Goal: Task Accomplishment & Management: Use online tool/utility

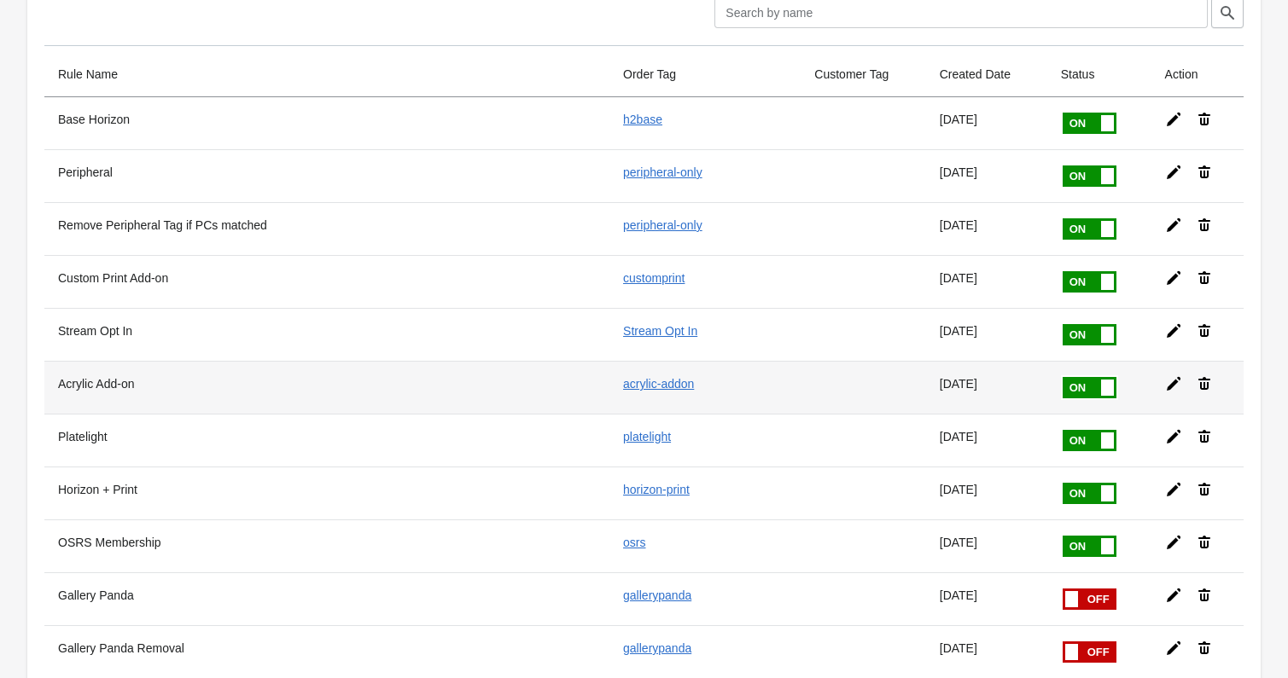
scroll to position [73, 0]
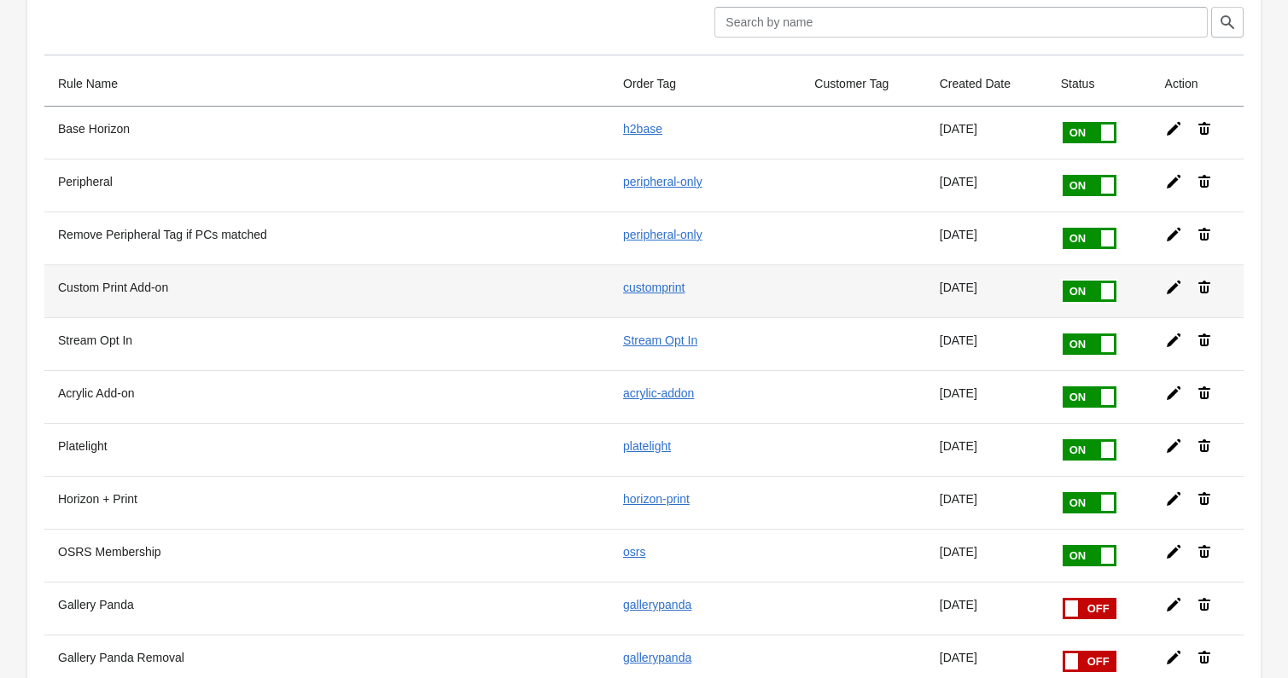
click at [1170, 292] on icon at bounding box center [1173, 287] width 17 height 17
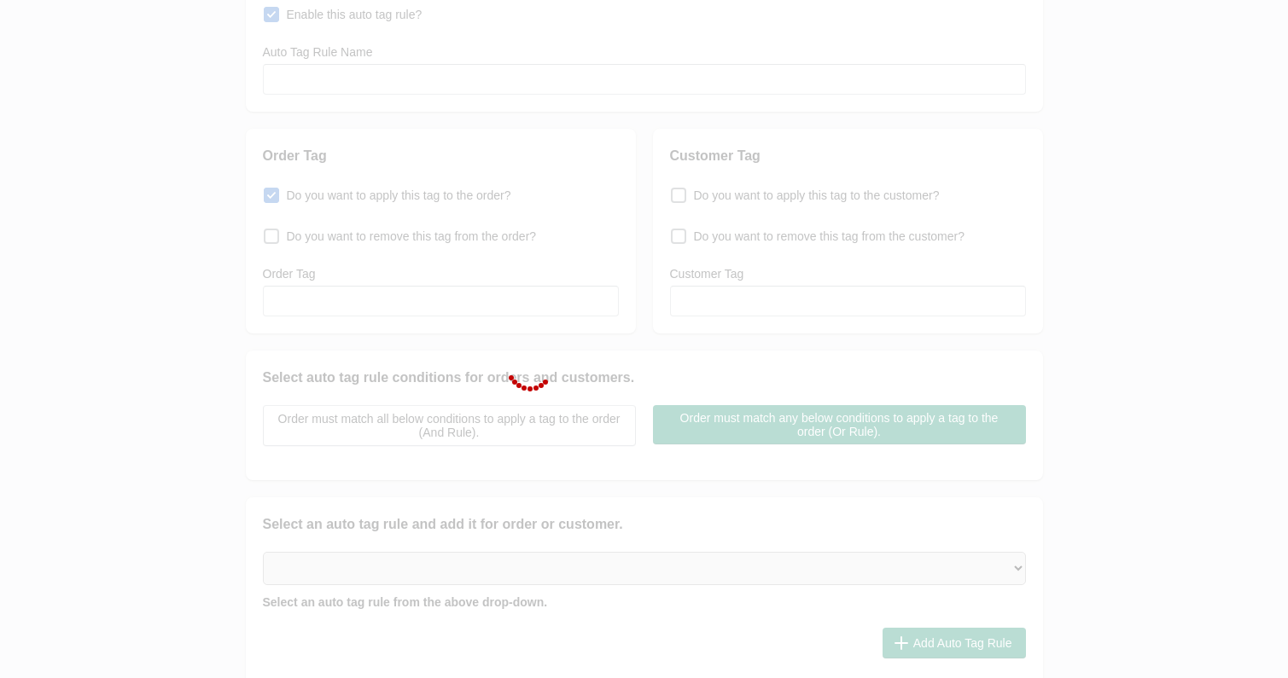
type input "Custom Print Add-on"
checkbox input "true"
type input "customprint"
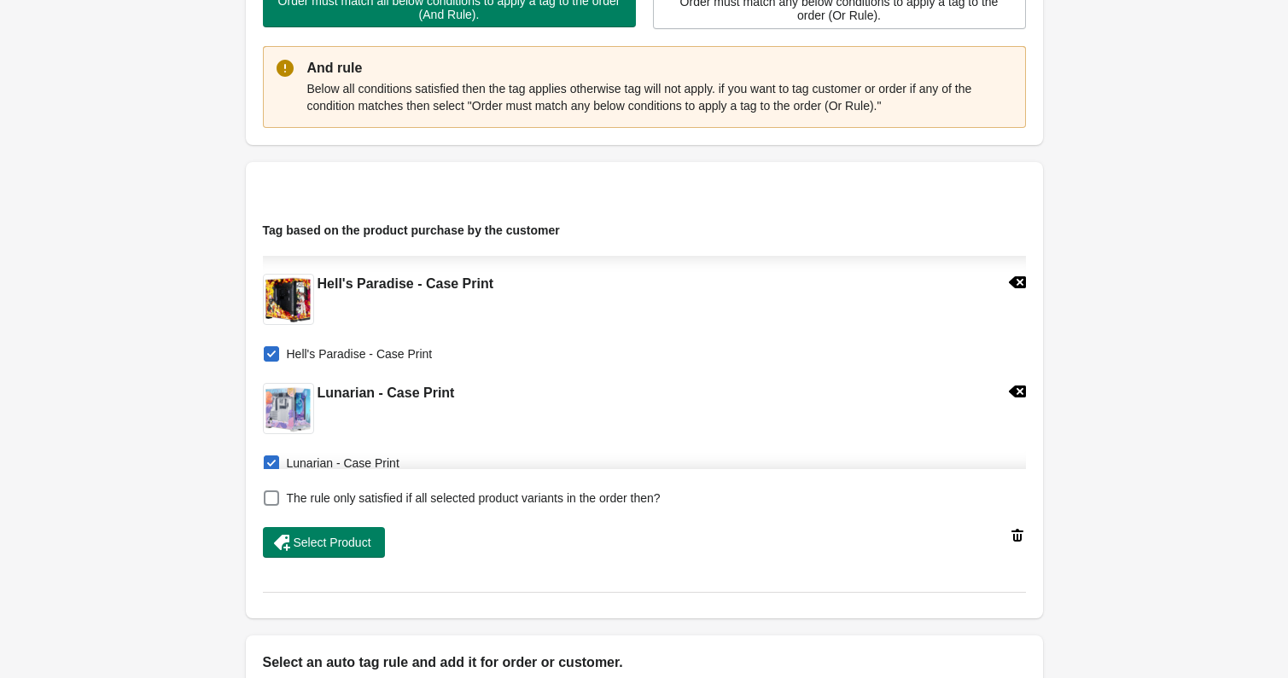
scroll to position [3500, 0]
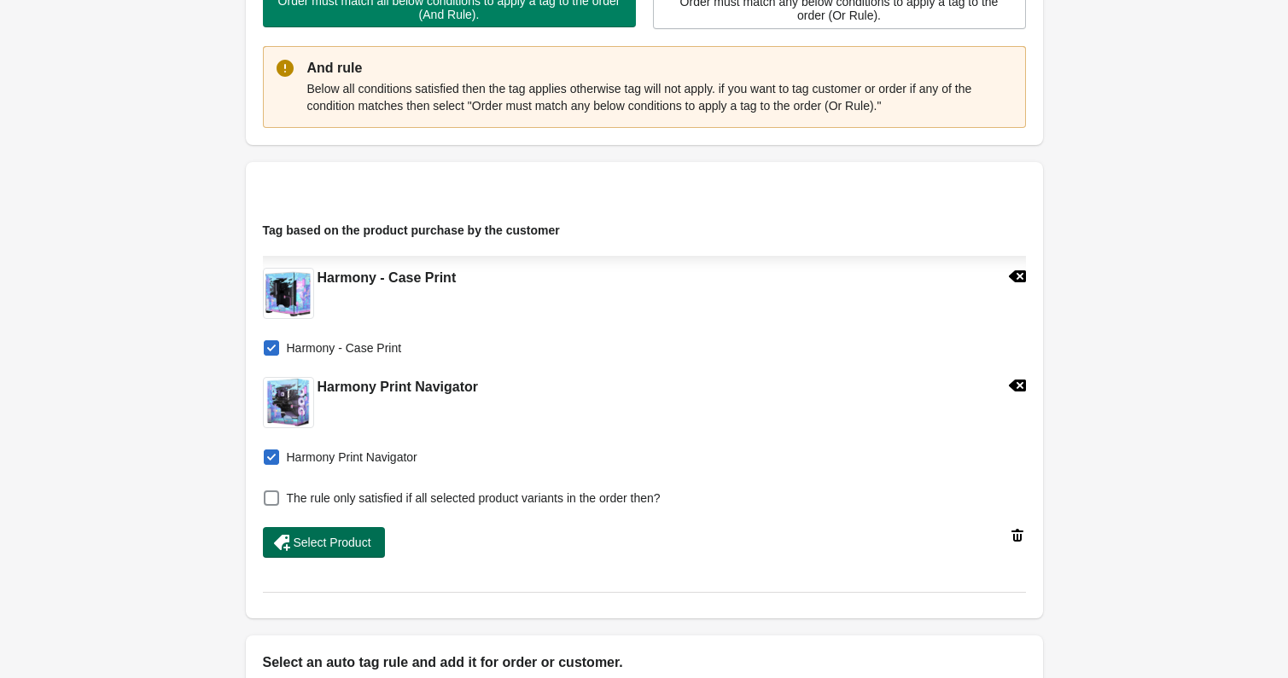
click at [348, 536] on span "Select Product" at bounding box center [333, 543] width 78 height 14
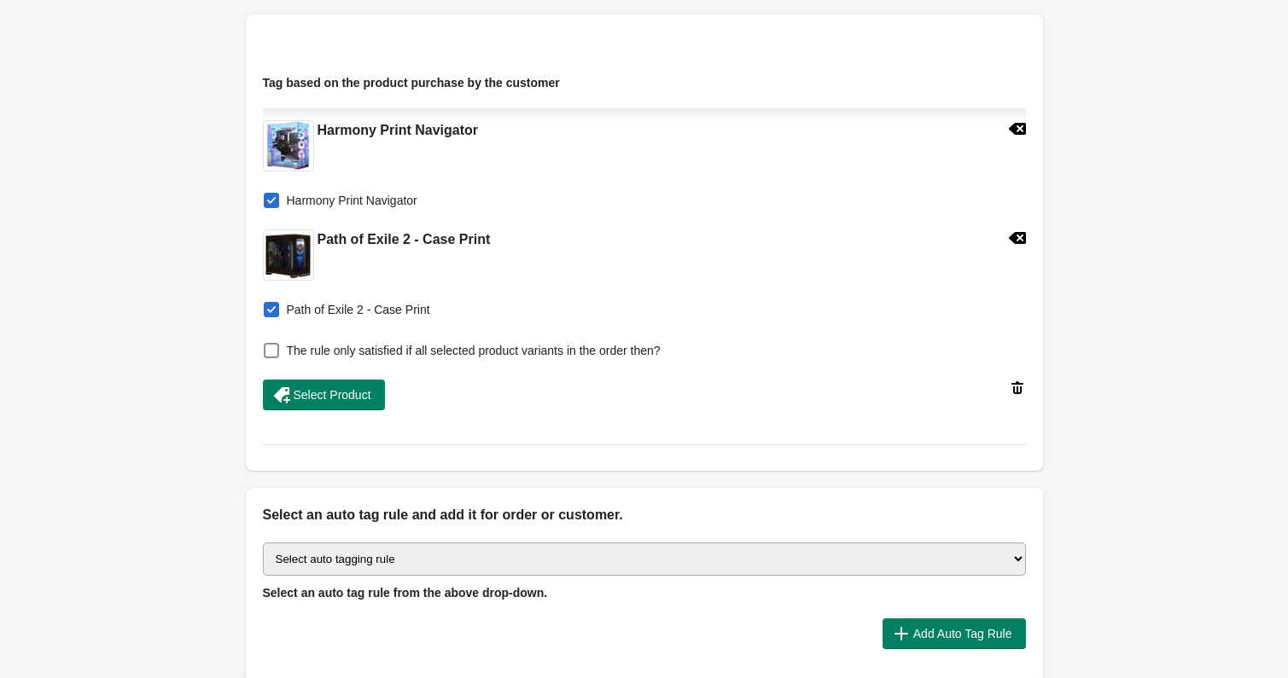
scroll to position [771, 0]
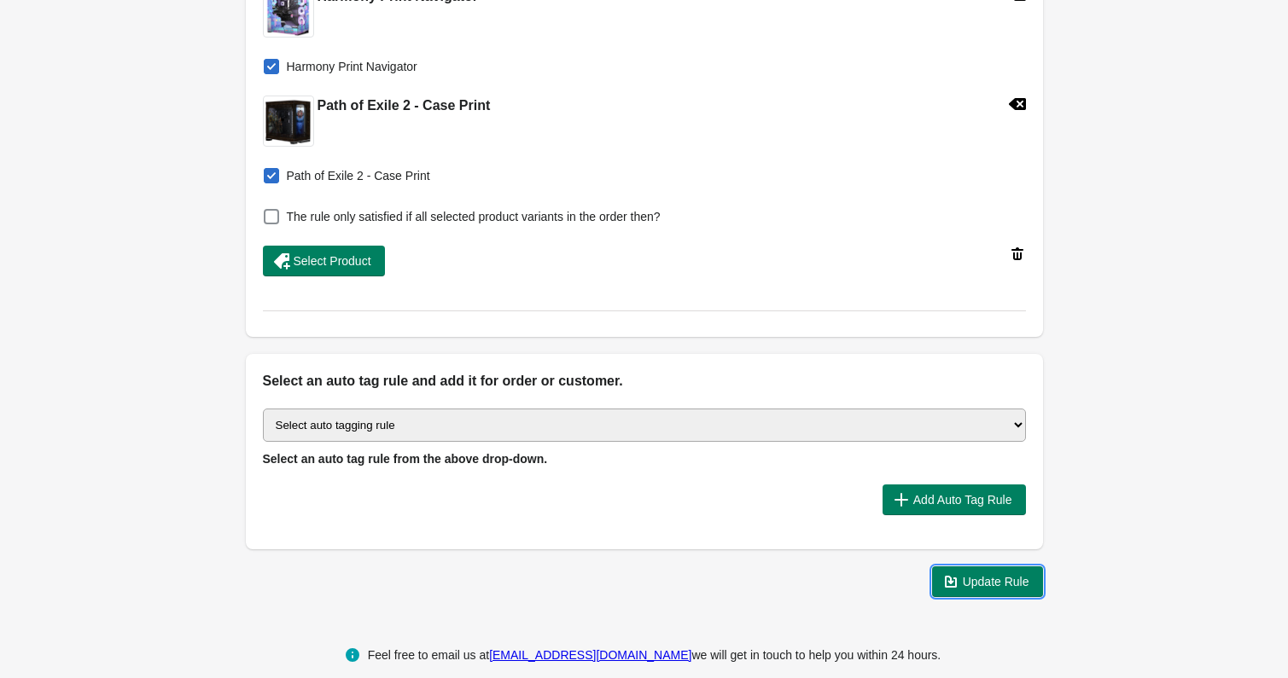
click at [1010, 579] on span "Update Rule" at bounding box center [996, 582] width 67 height 14
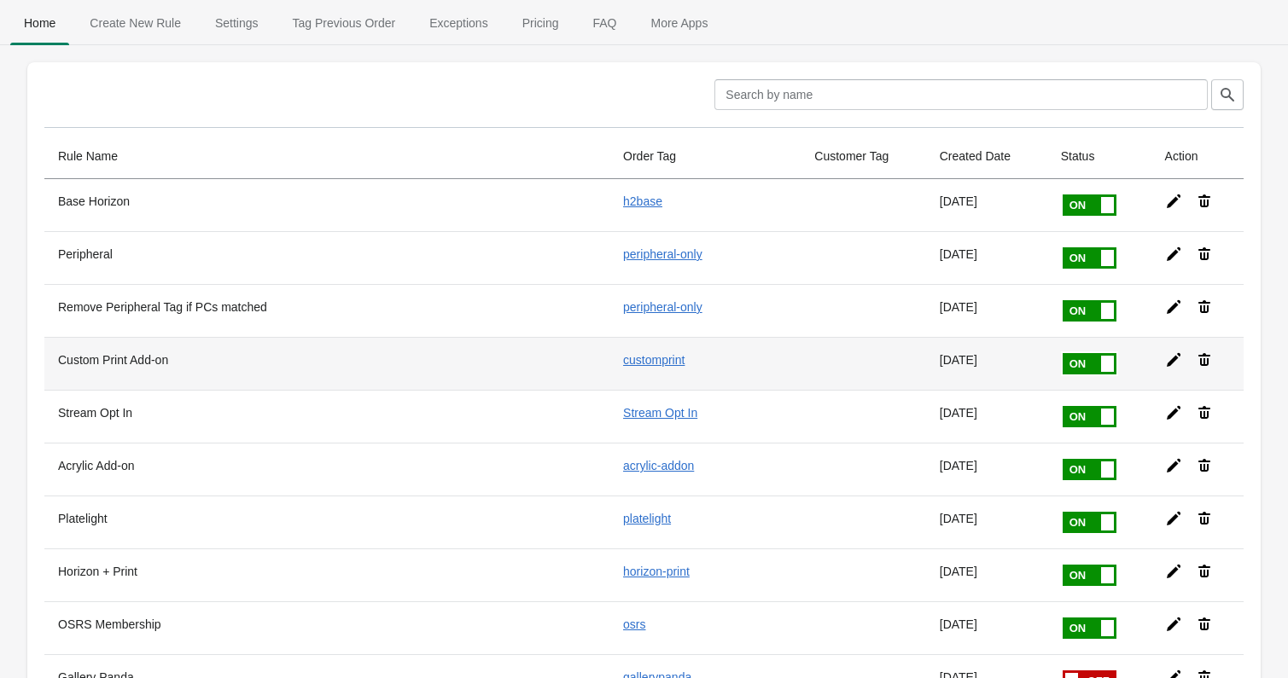
click at [1172, 358] on icon at bounding box center [1173, 360] width 17 height 17
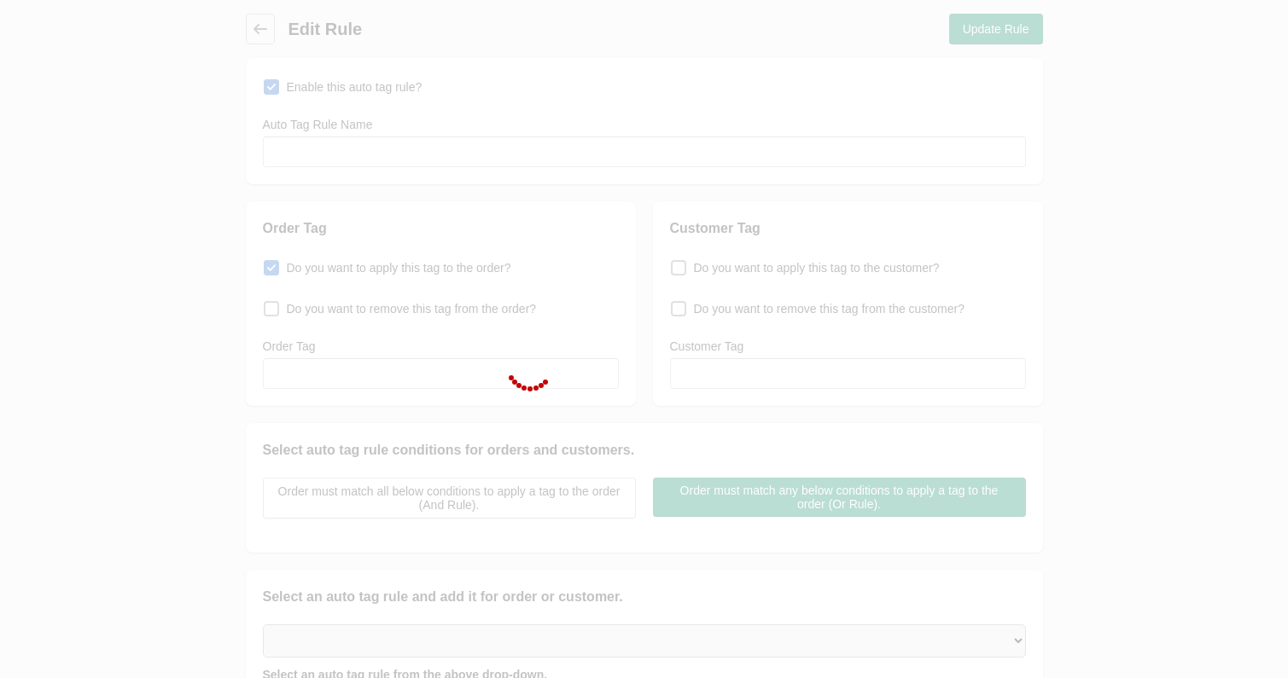
type input "Custom Print Add-on"
checkbox input "true"
type input "customprint"
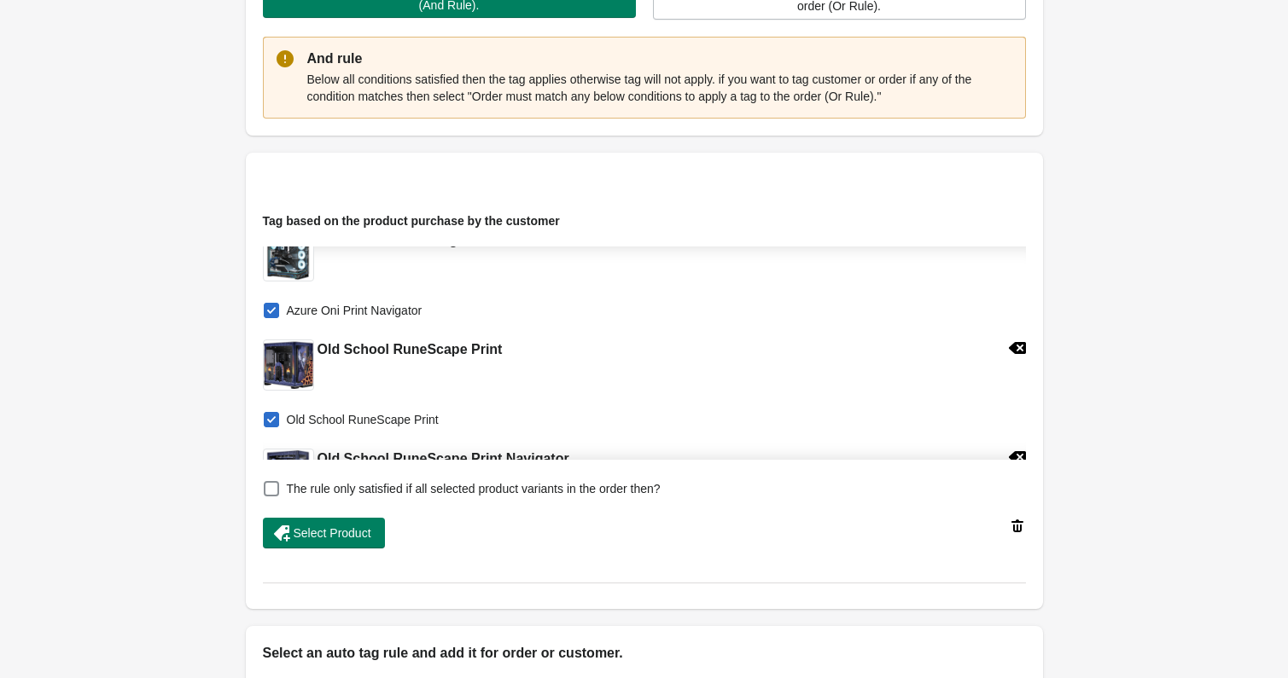
scroll to position [1552, 0]
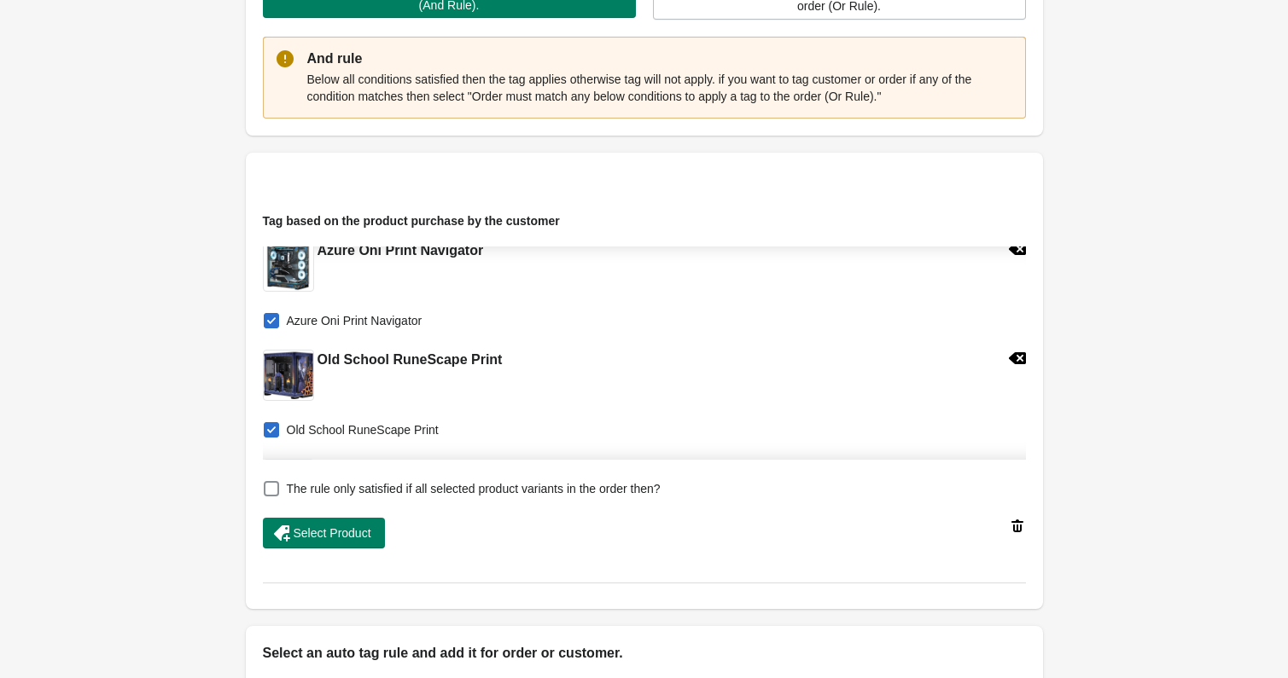
click at [602, 360] on div "Old School RuneScape Print" at bounding box center [627, 373] width 736 height 55
drag, startPoint x: 532, startPoint y: 369, endPoint x: 297, endPoint y: 359, distance: 234.9
click at [295, 359] on div "Old School RuneScape Print" at bounding box center [627, 373] width 736 height 55
copy div "Old School RuneScape Print"
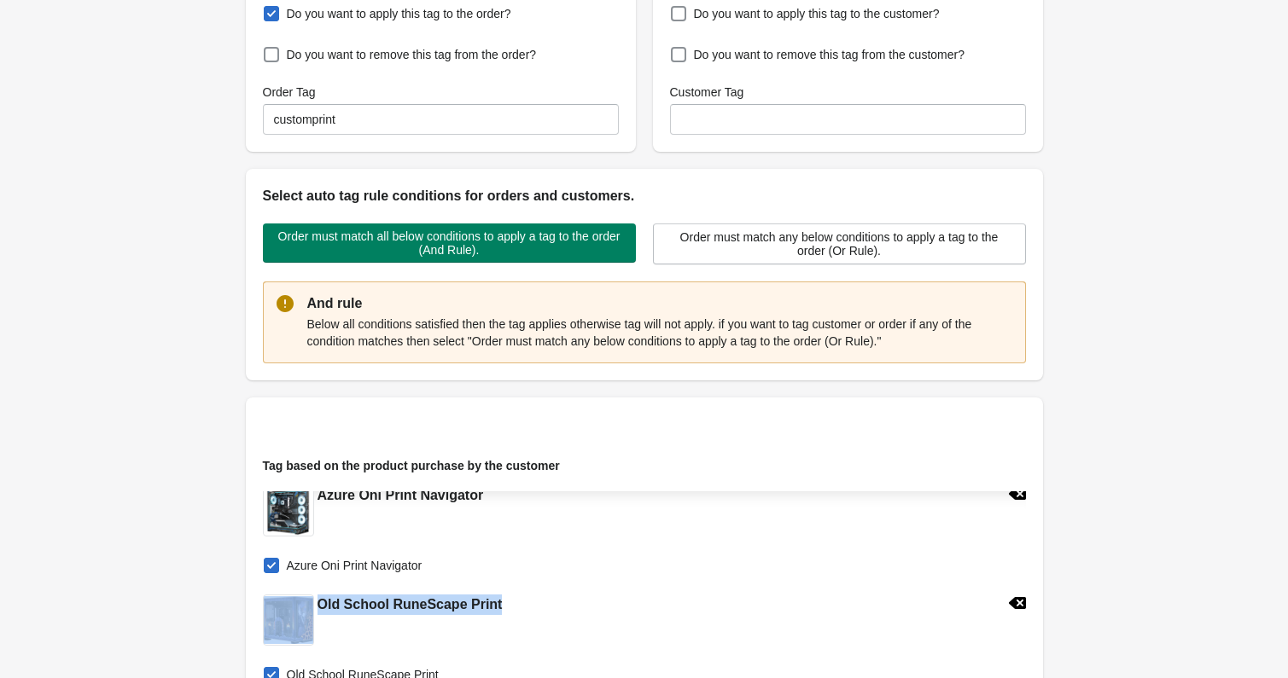
scroll to position [0, 0]
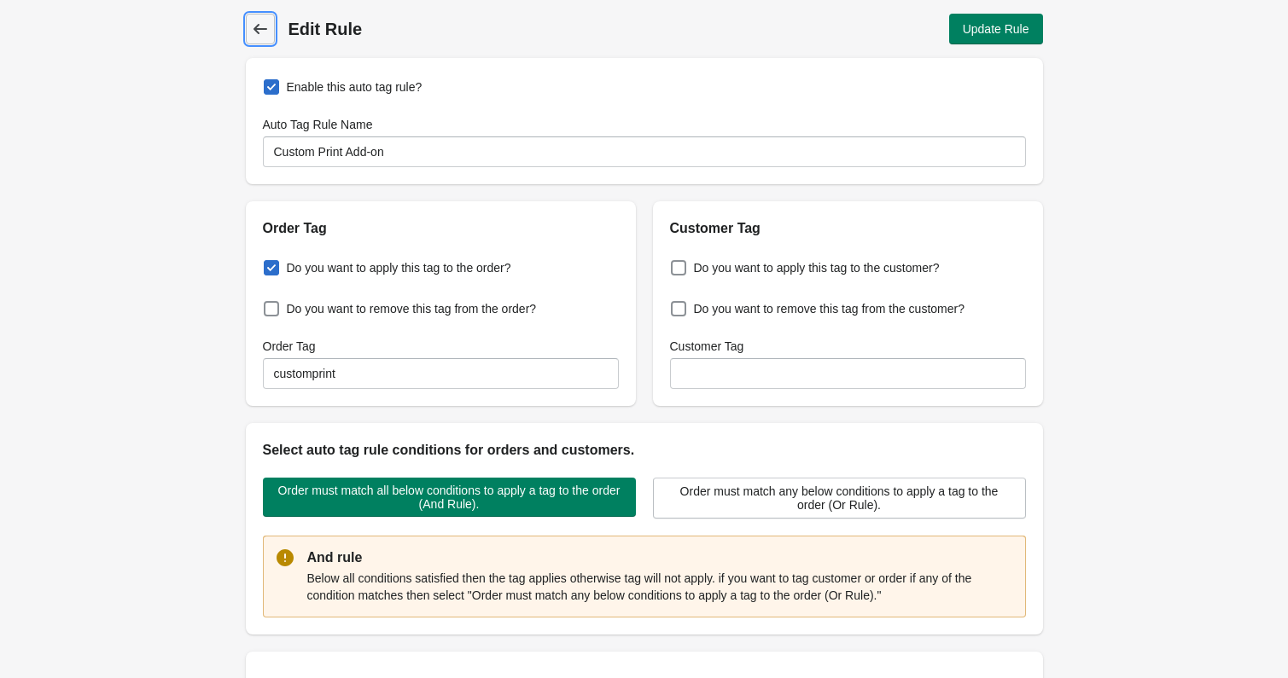
click at [259, 37] on icon at bounding box center [260, 28] width 17 height 17
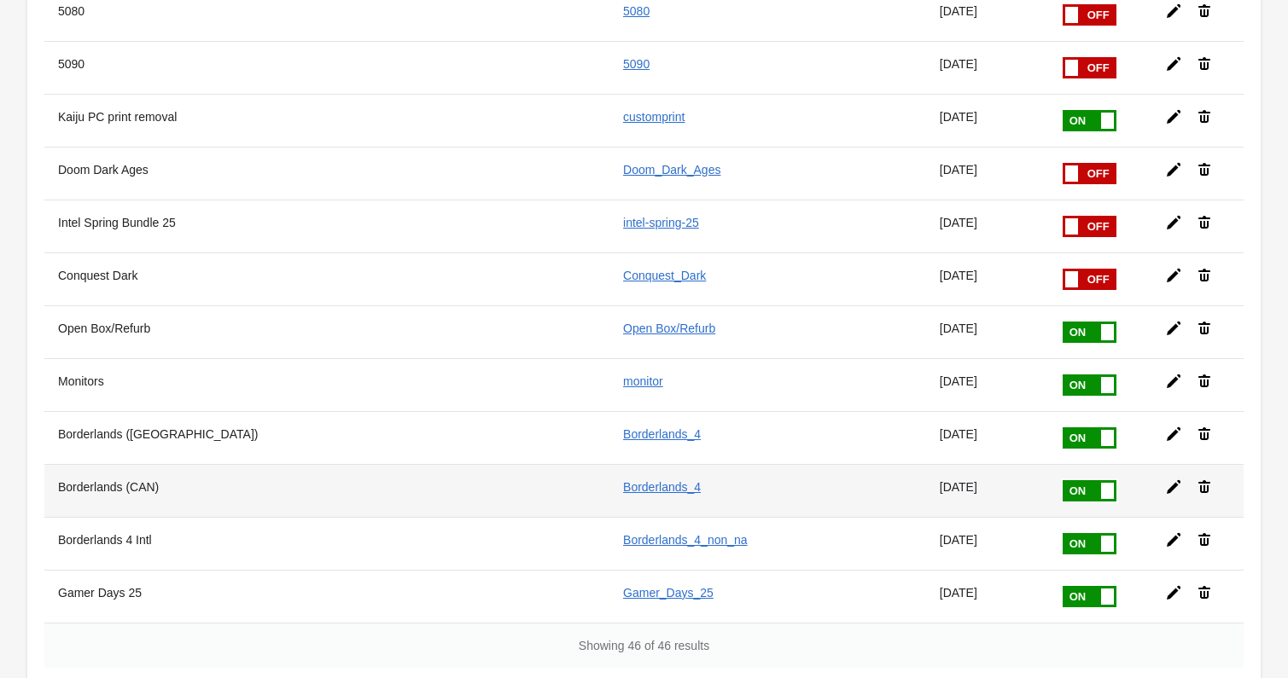
scroll to position [1918, 0]
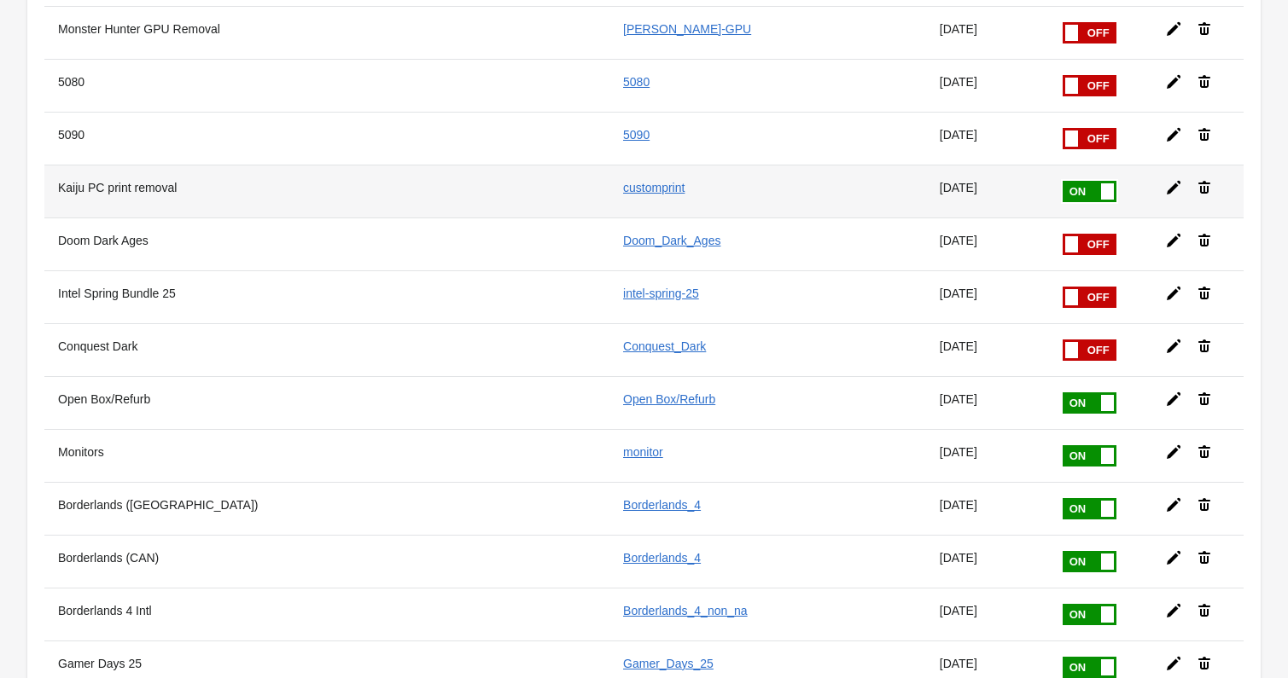
click at [1172, 184] on icon at bounding box center [1173, 187] width 17 height 17
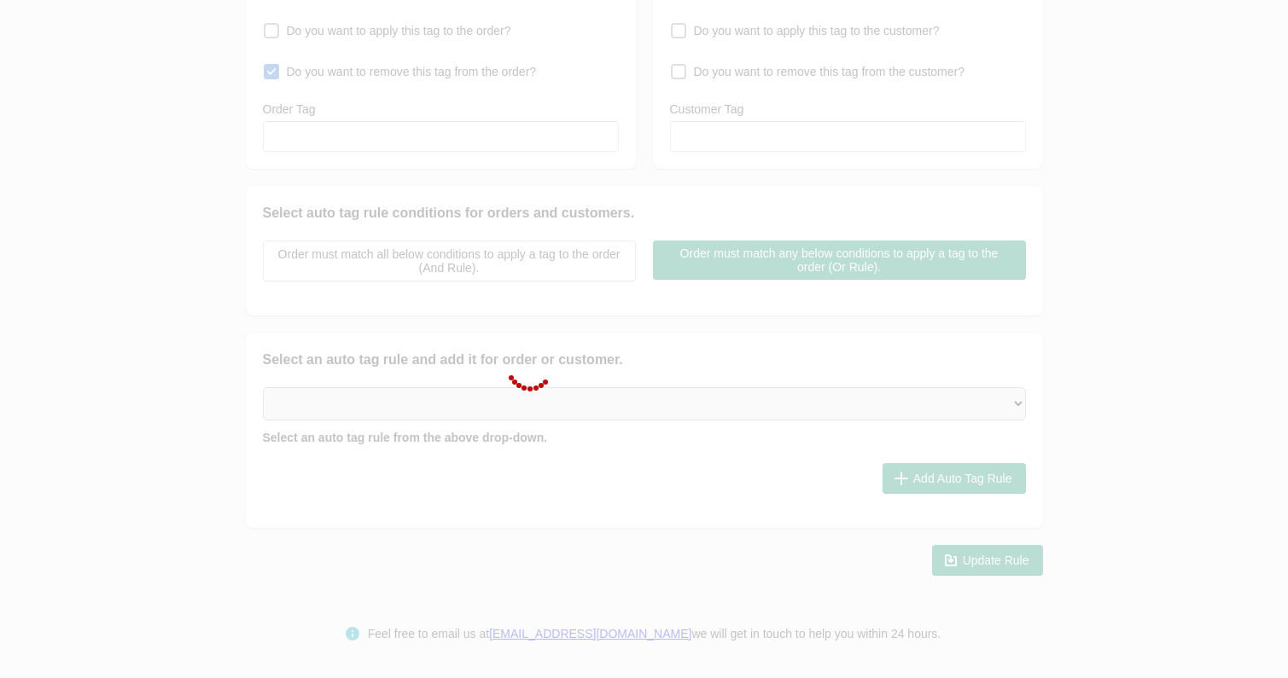
type input "Kaiju PC print removal"
checkbox input "true"
type input "customprint"
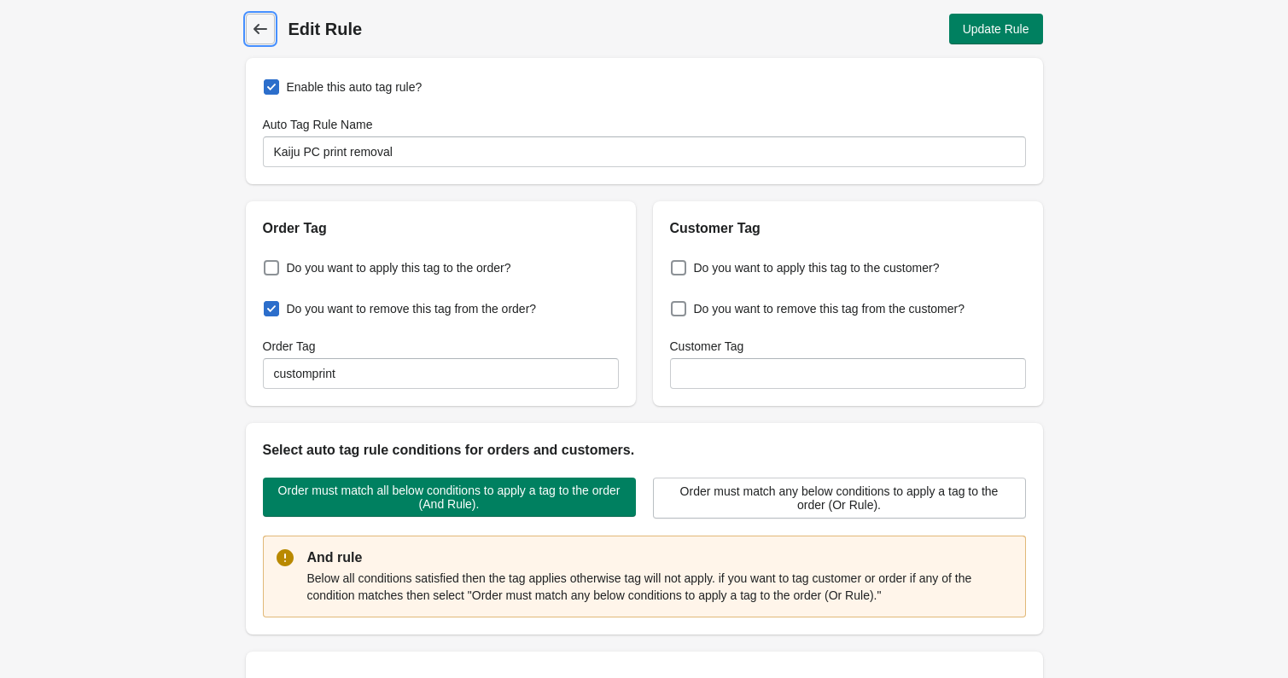
click at [266, 23] on icon at bounding box center [260, 28] width 17 height 17
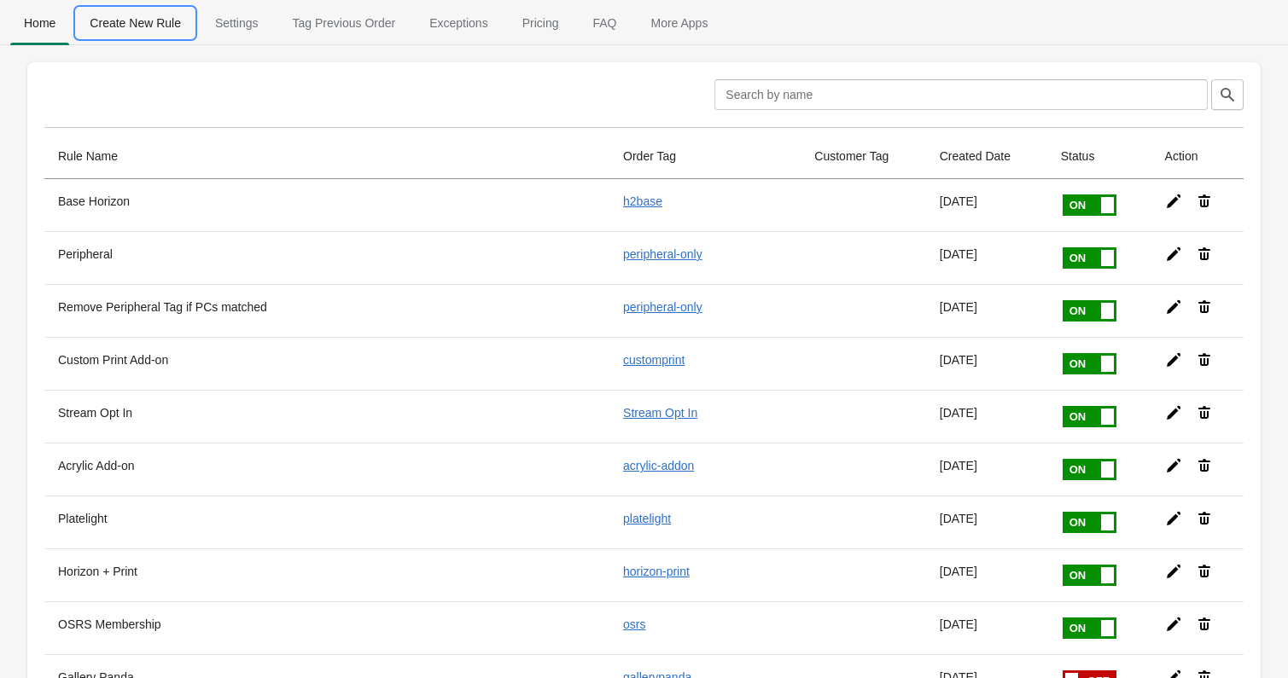
drag, startPoint x: 167, startPoint y: 23, endPoint x: 217, endPoint y: 35, distance: 50.9
click at [167, 23] on span "Create New Rule" at bounding box center [135, 23] width 119 height 31
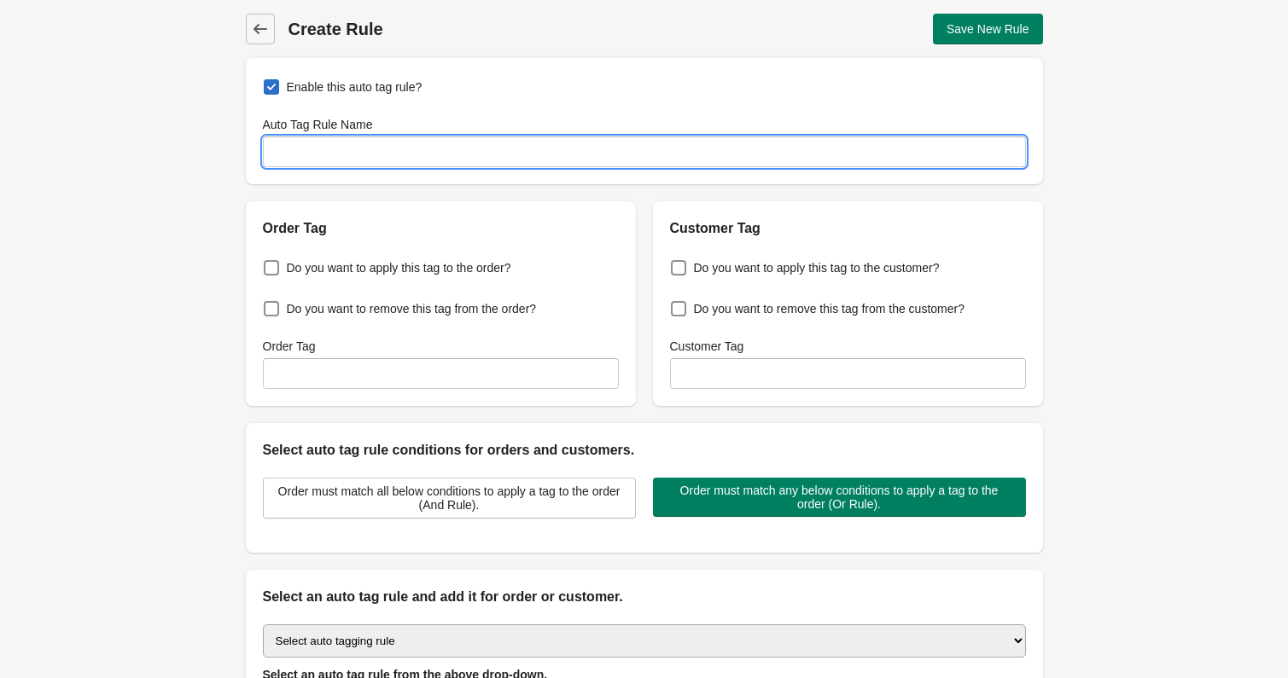
click at [442, 137] on input "Auto Tag Rule Name" at bounding box center [644, 152] width 763 height 31
type input "OSRS case print removal"
click at [579, 359] on input "Order Tag" at bounding box center [441, 373] width 356 height 31
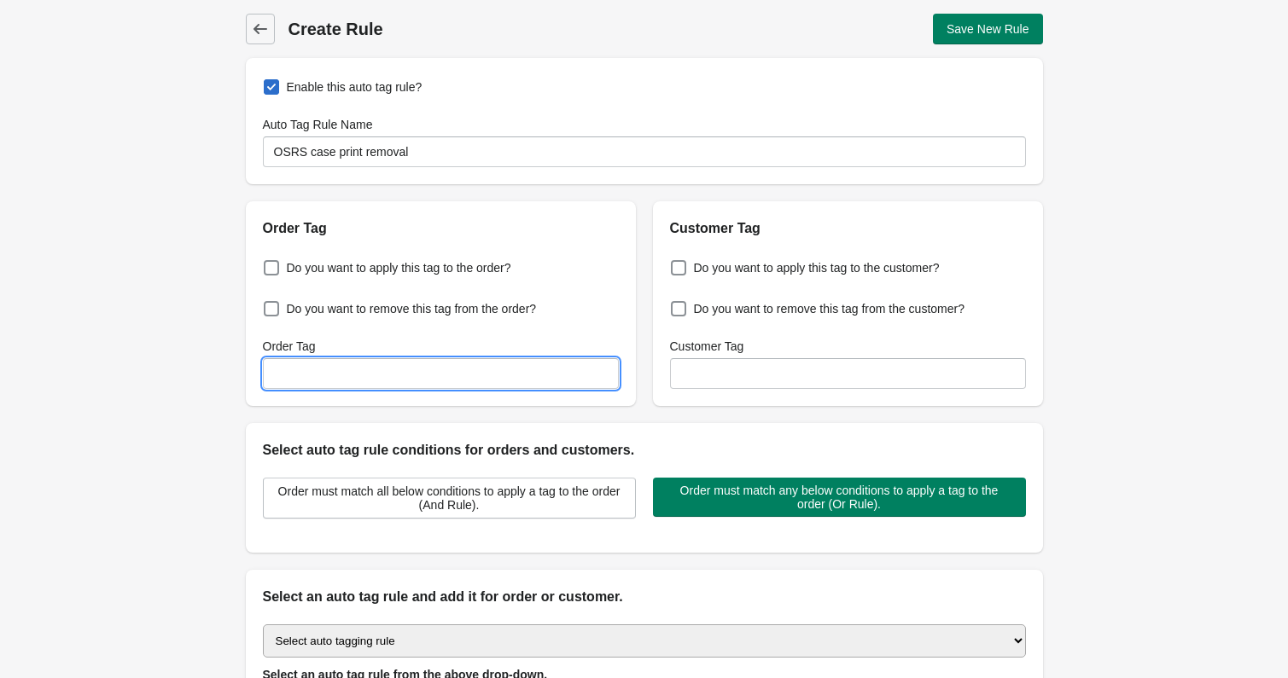
type input "customprint"
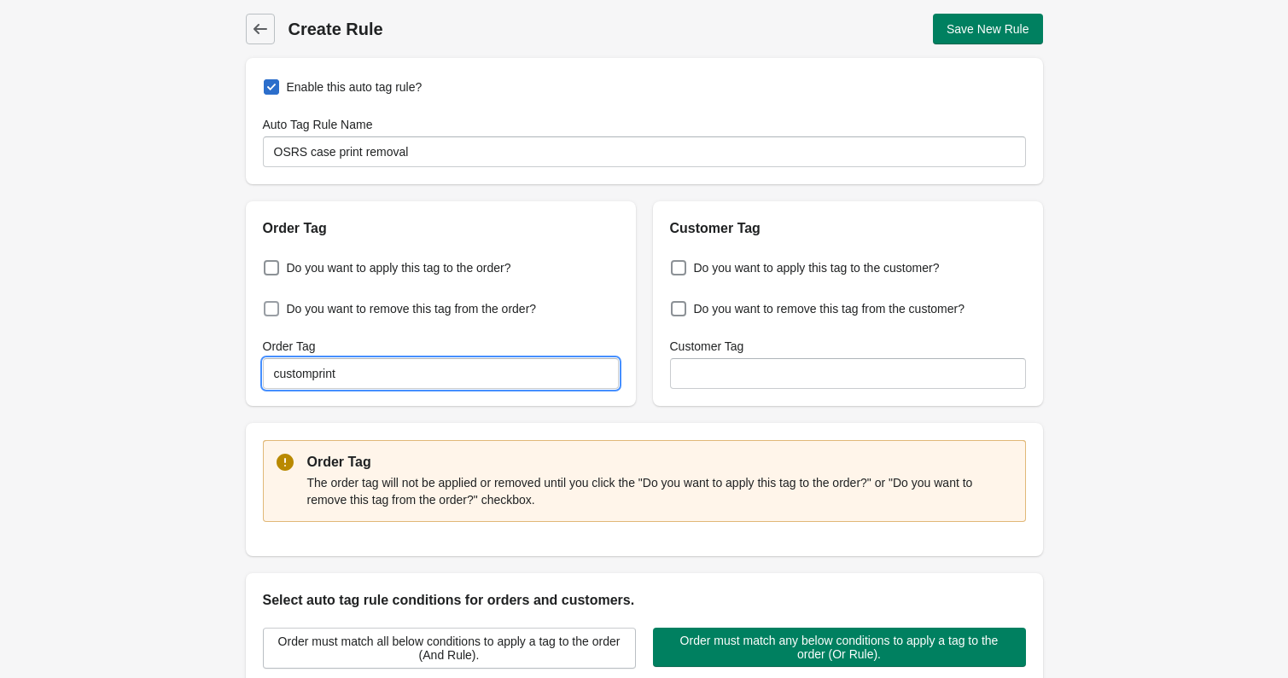
click at [474, 297] on label "Do you want to remove this tag from the order?" at bounding box center [400, 309] width 274 height 24
click at [268, 304] on input "Do you want to remove this tag from the order?" at bounding box center [267, 304] width 1 height 1
checkbox input "true"
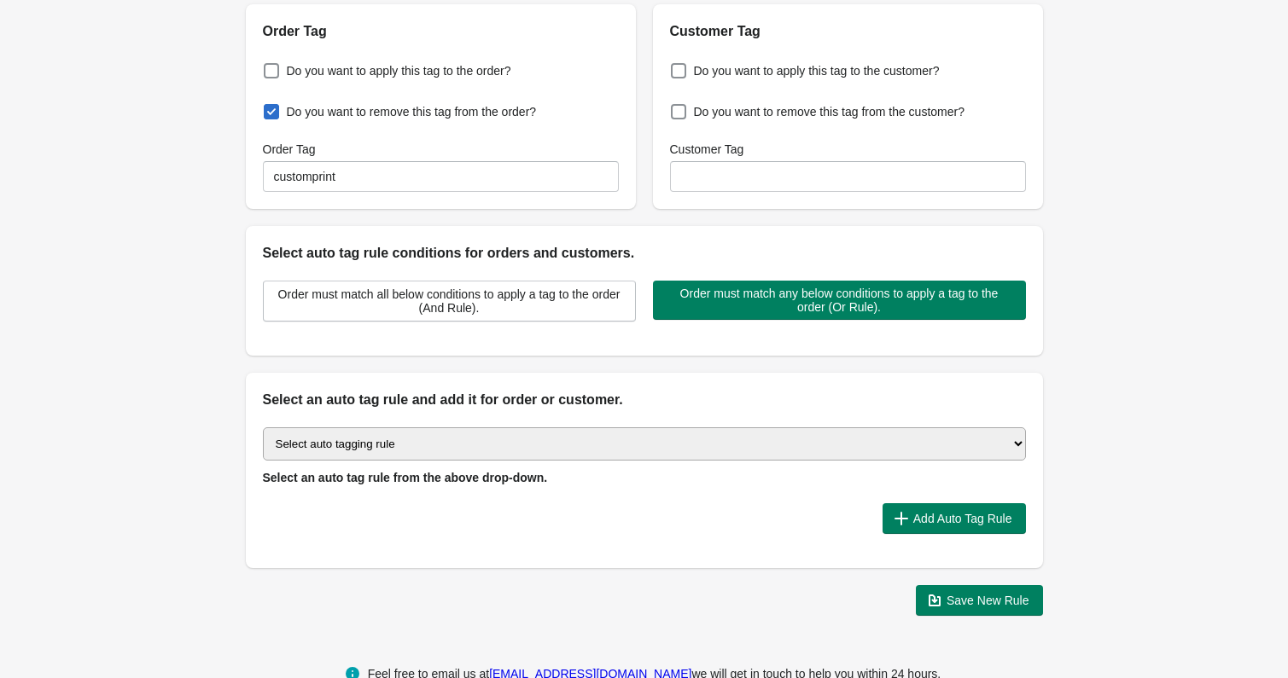
scroll to position [223, 0]
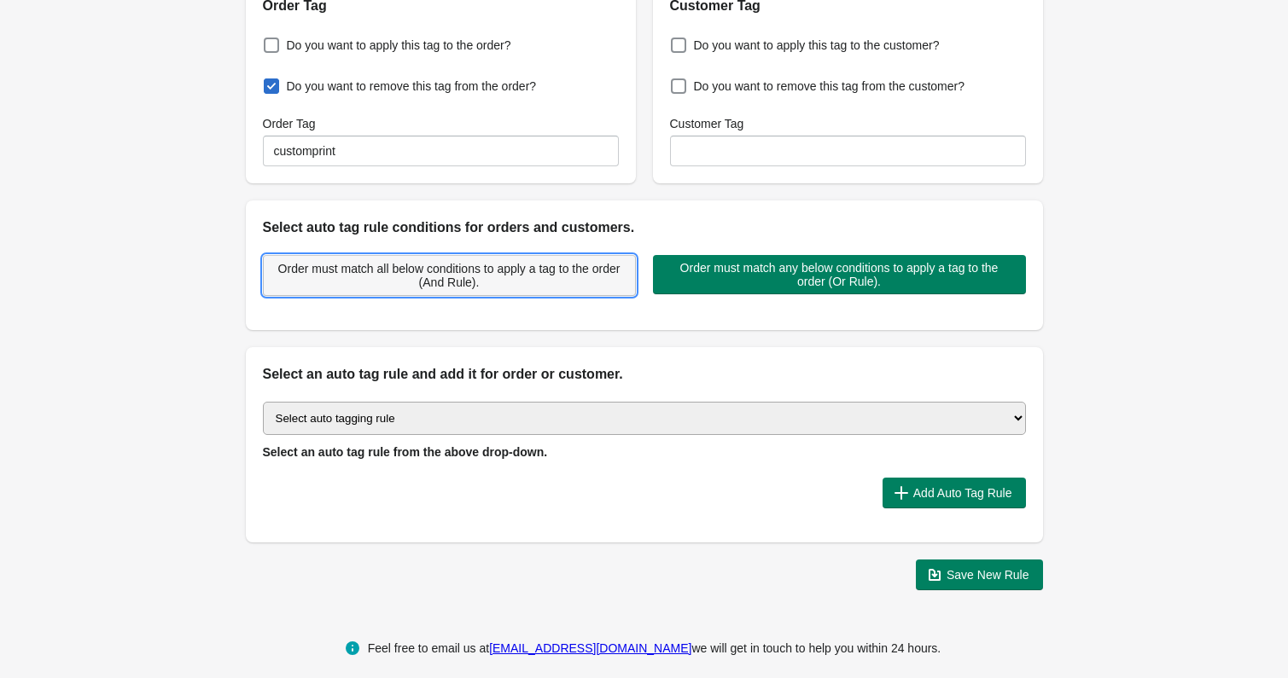
click at [531, 272] on span "Order must match all below conditions to apply a tag to the order (And Rule)." at bounding box center [449, 275] width 344 height 27
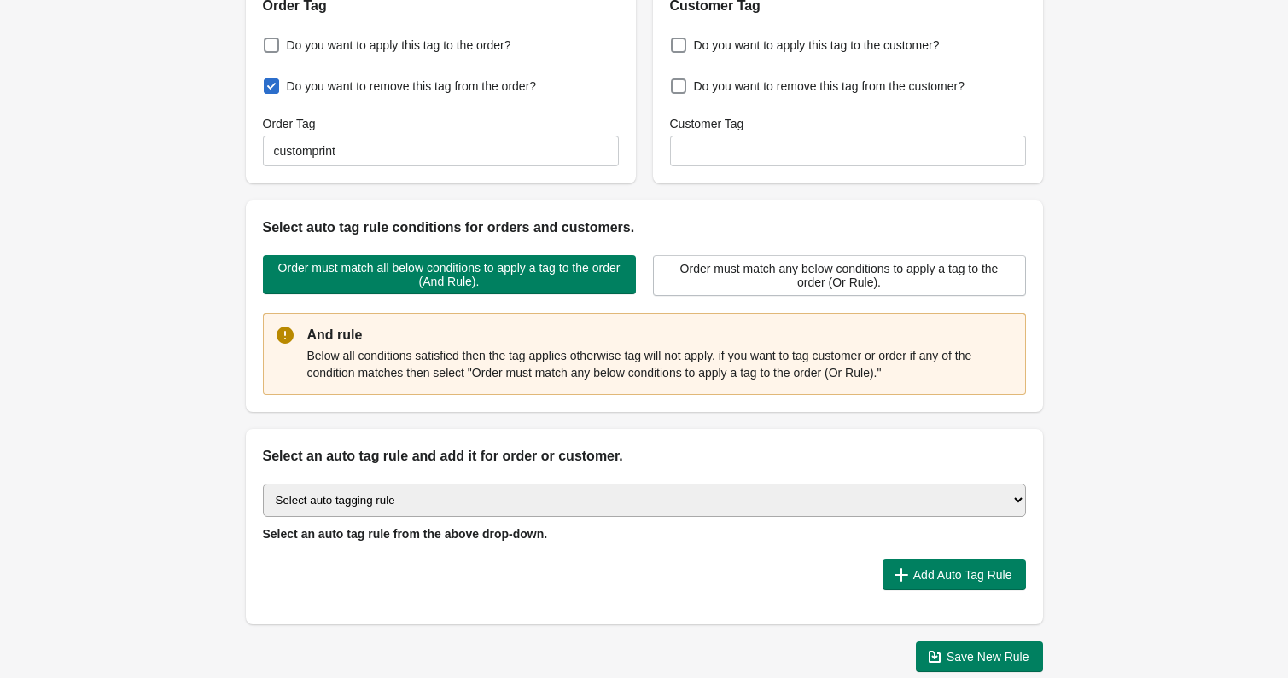
click at [507, 504] on select "Select auto tagging rule Tag by order amount Tag based on the order count (Volu…" at bounding box center [644, 500] width 763 height 33
select select "1"
click at [263, 484] on select "Select auto tagging rule Tag by order amount Tag based on the order count (Volu…" at bounding box center [644, 500] width 763 height 33
click at [975, 596] on div "Select auto tagging rule Tag by order amount Tag based on the order count (Volu…" at bounding box center [644, 546] width 797 height 158
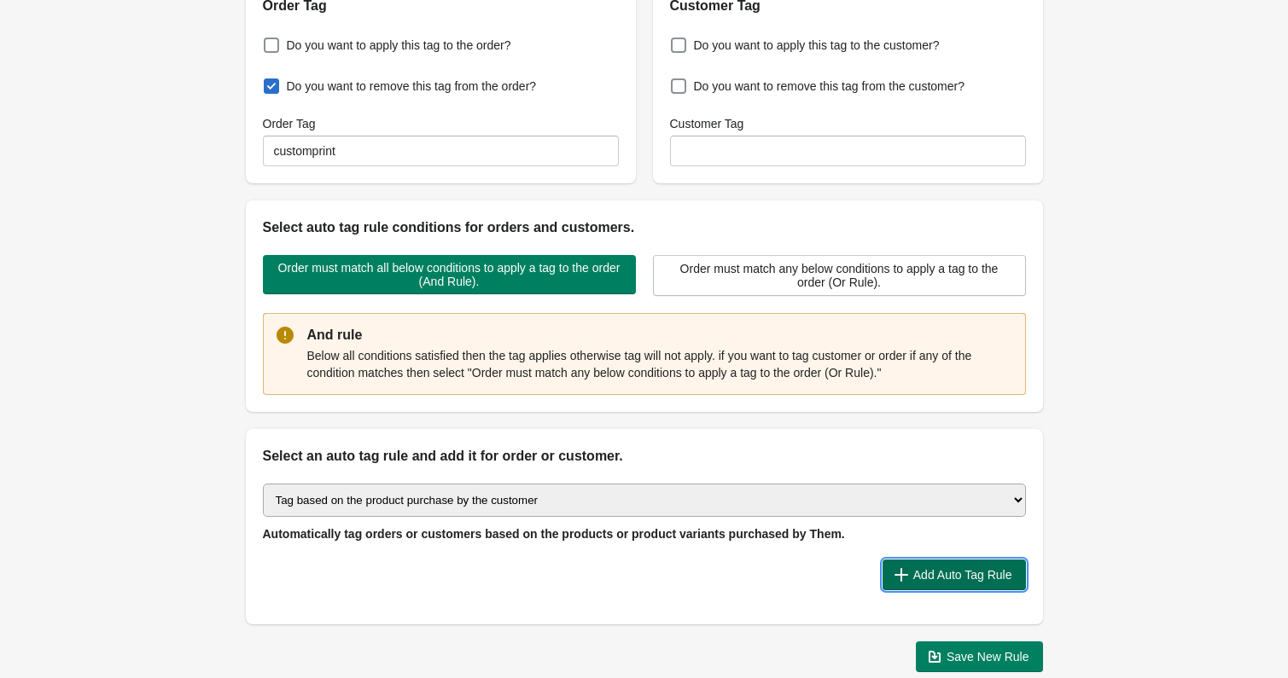
click at [972, 578] on span "Add Auto Tag Rule" at bounding box center [962, 575] width 99 height 14
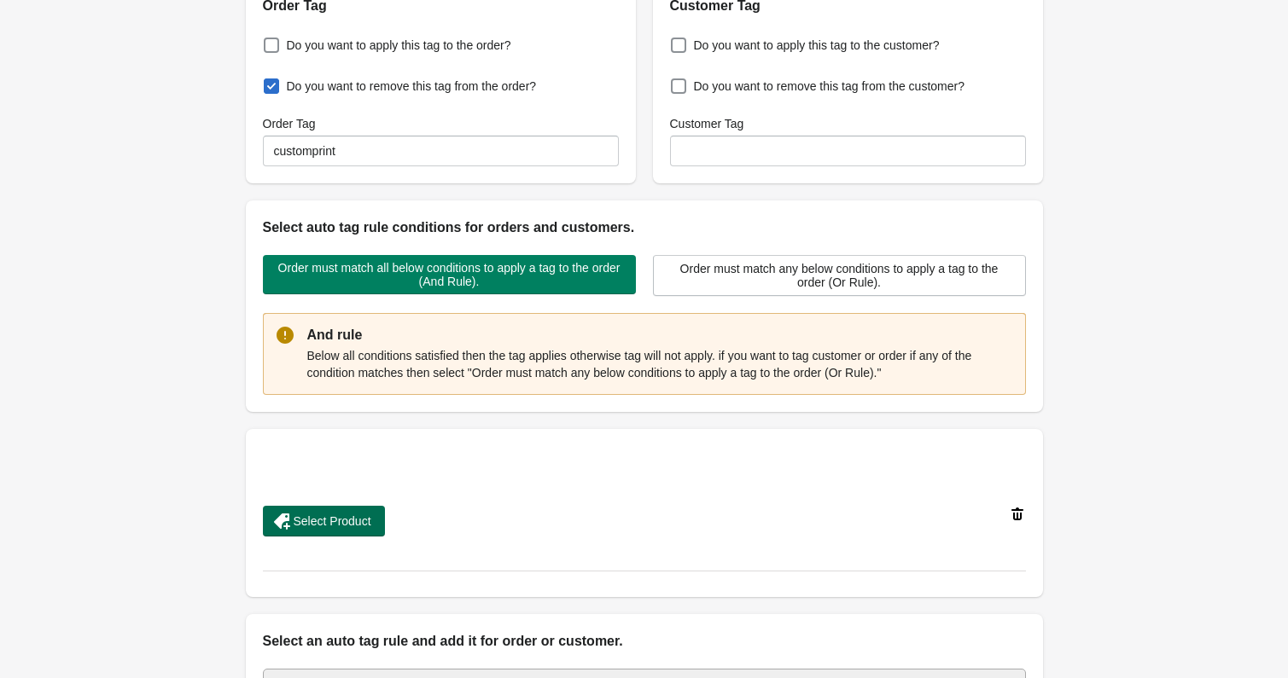
click at [358, 520] on span "Select Product" at bounding box center [333, 522] width 78 height 14
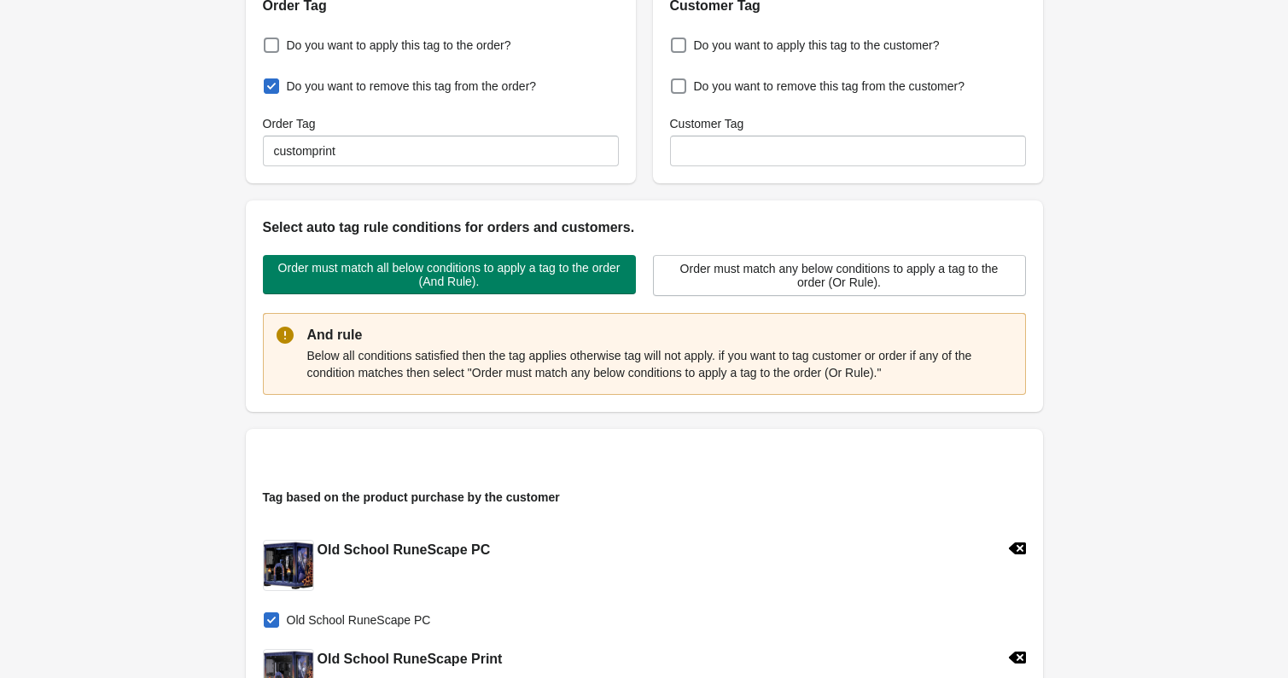
scroll to position [793, 0]
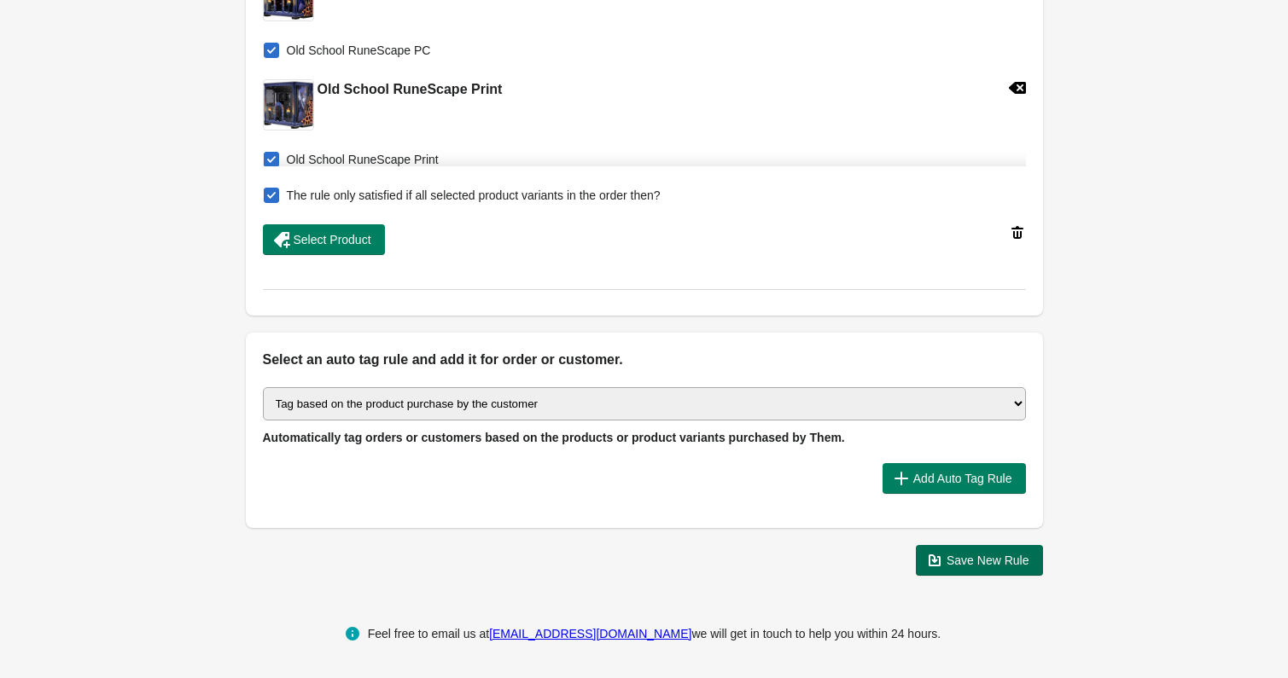
click at [982, 567] on span "Save New Rule" at bounding box center [979, 560] width 100 height 17
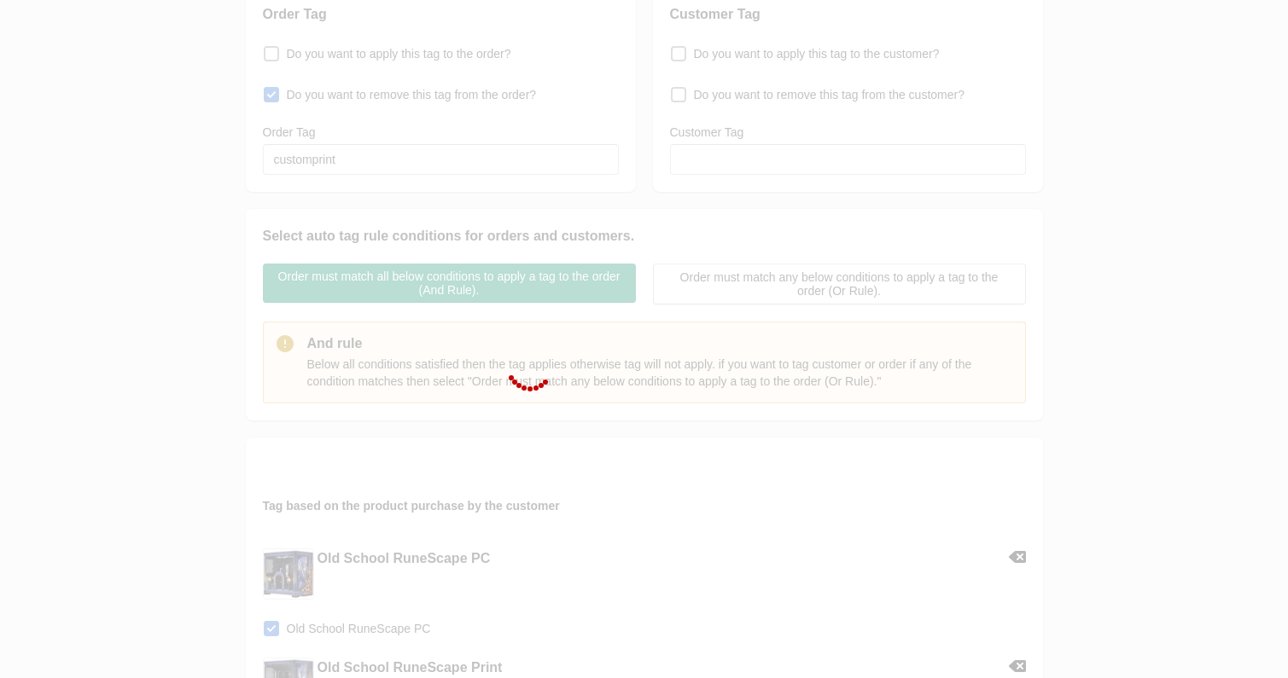
scroll to position [0, 0]
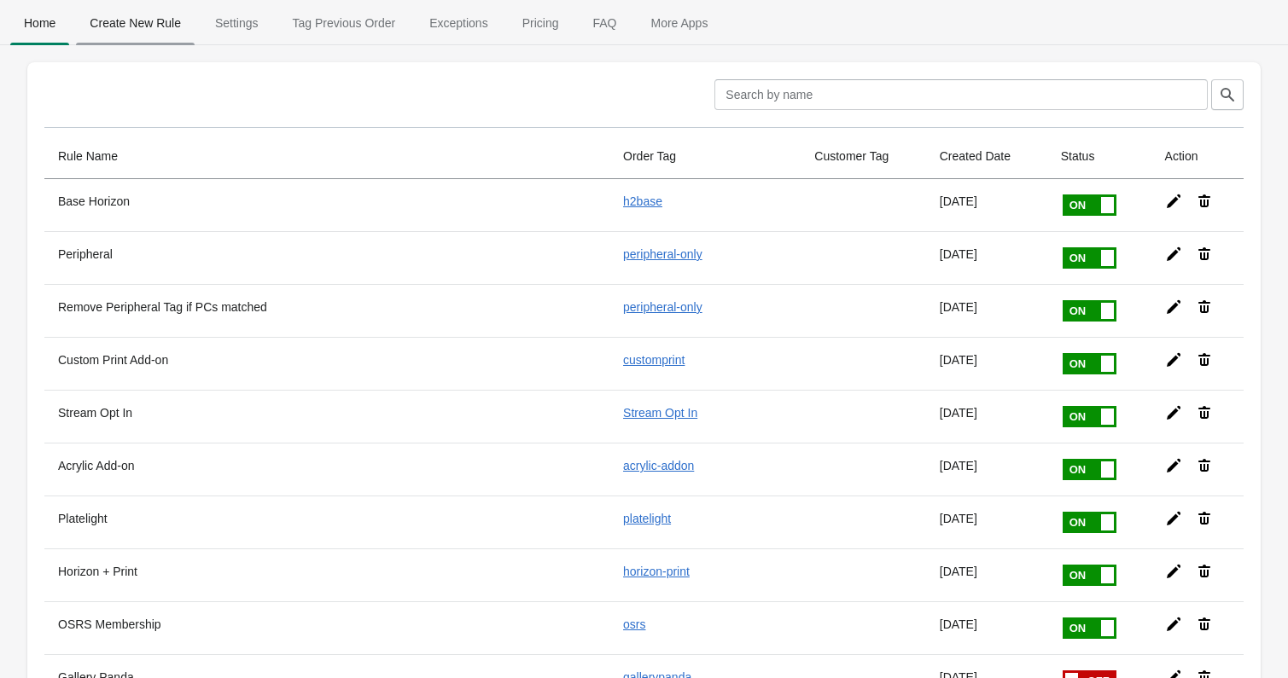
click at [154, 28] on span "Create New Rule" at bounding box center [135, 23] width 119 height 31
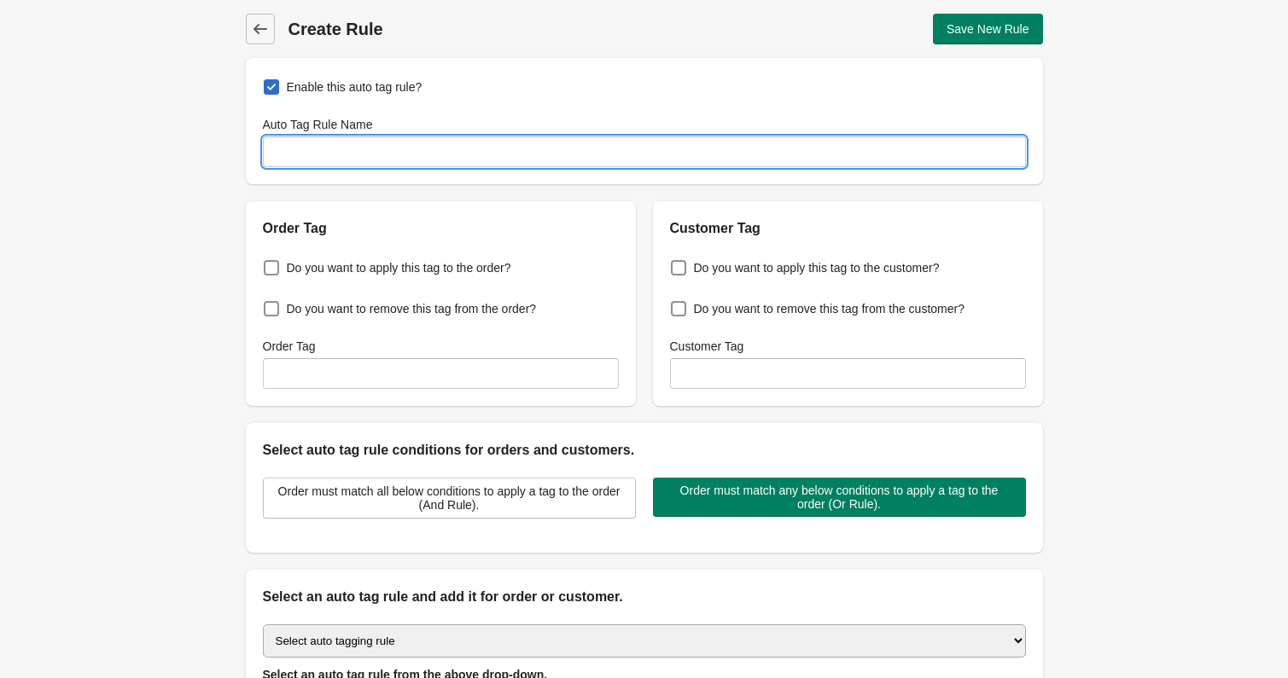
click at [345, 163] on input "Auto Tag Rule Name" at bounding box center [644, 152] width 763 height 31
type input "C"
type input "[PERSON_NAME] print tag removal"
drag, startPoint x: 381, startPoint y: 299, endPoint x: 388, endPoint y: 315, distance: 17.9
click at [381, 299] on label "Do you want to remove this tag from the order?" at bounding box center [400, 309] width 274 height 24
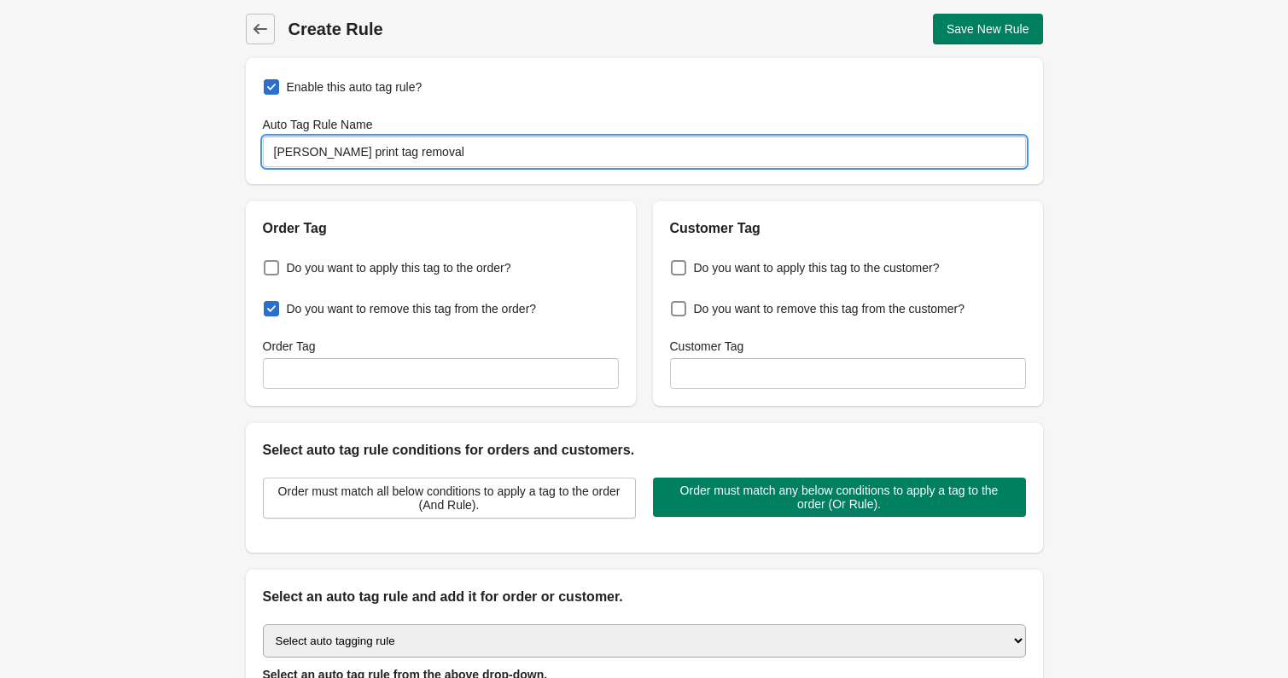
click at [268, 304] on input "Do you want to remove this tag from the order?" at bounding box center [267, 304] width 1 height 1
checkbox input "true"
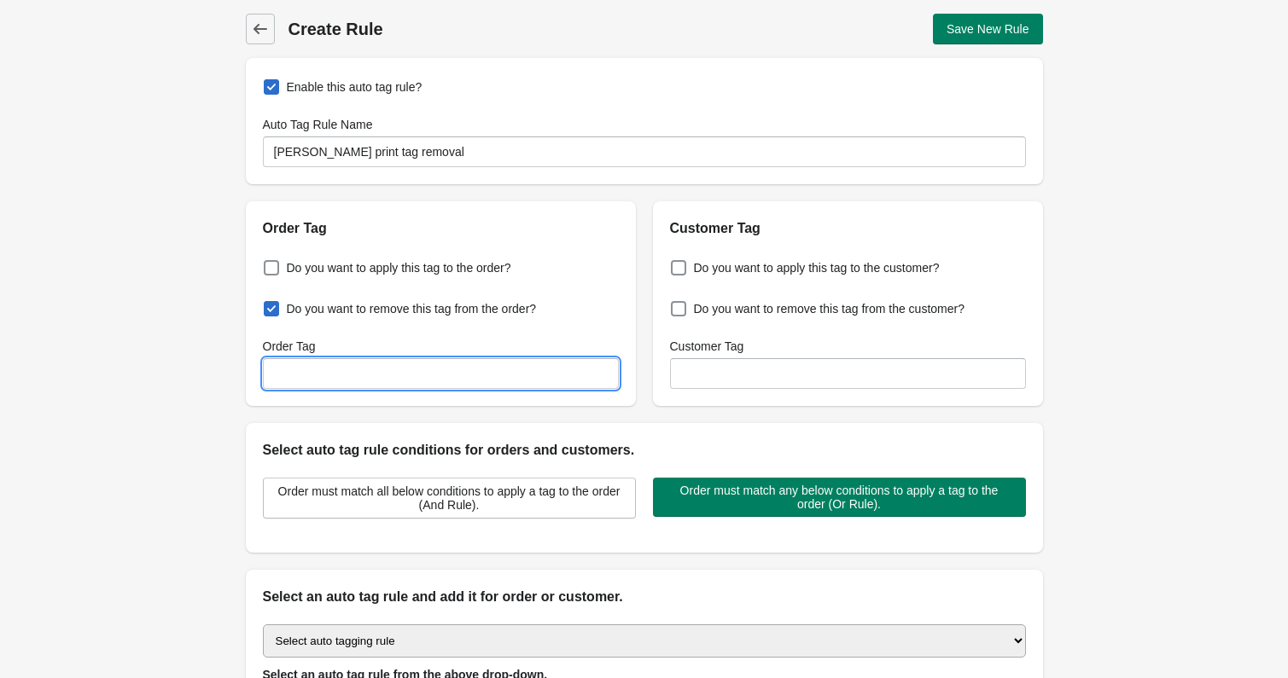
click at [418, 365] on input "Order Tag" at bounding box center [441, 373] width 356 height 31
type input "customprint"
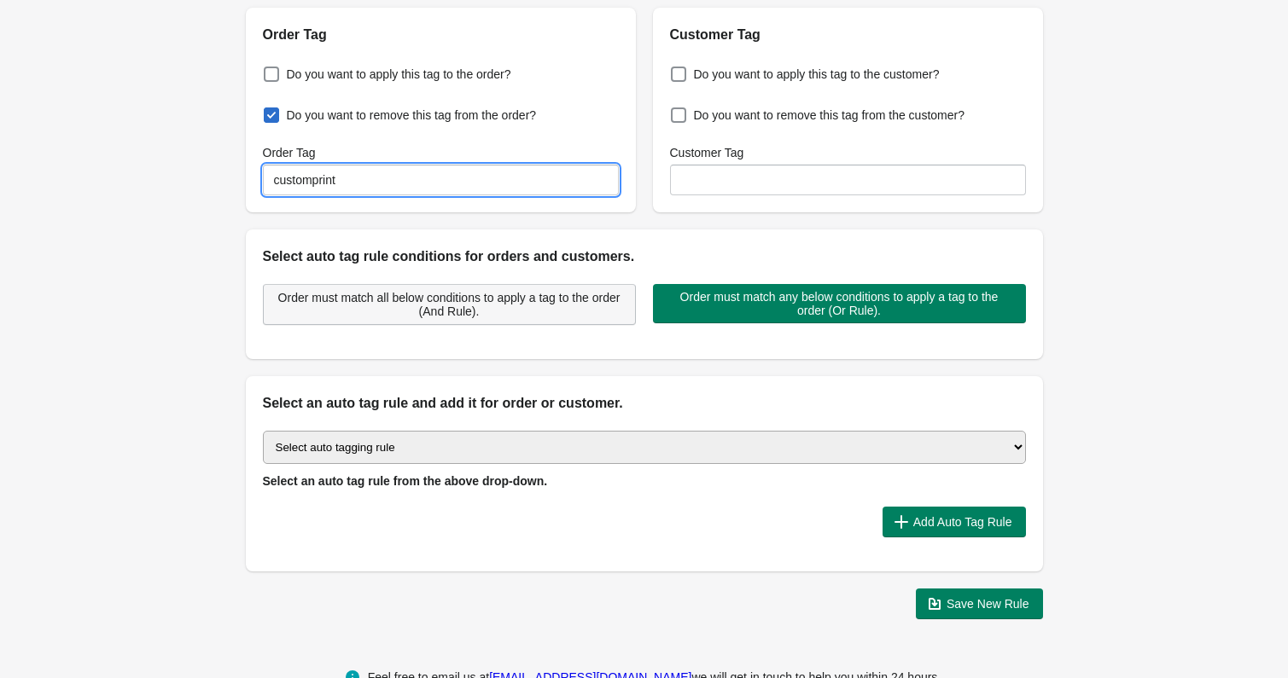
scroll to position [195, 0]
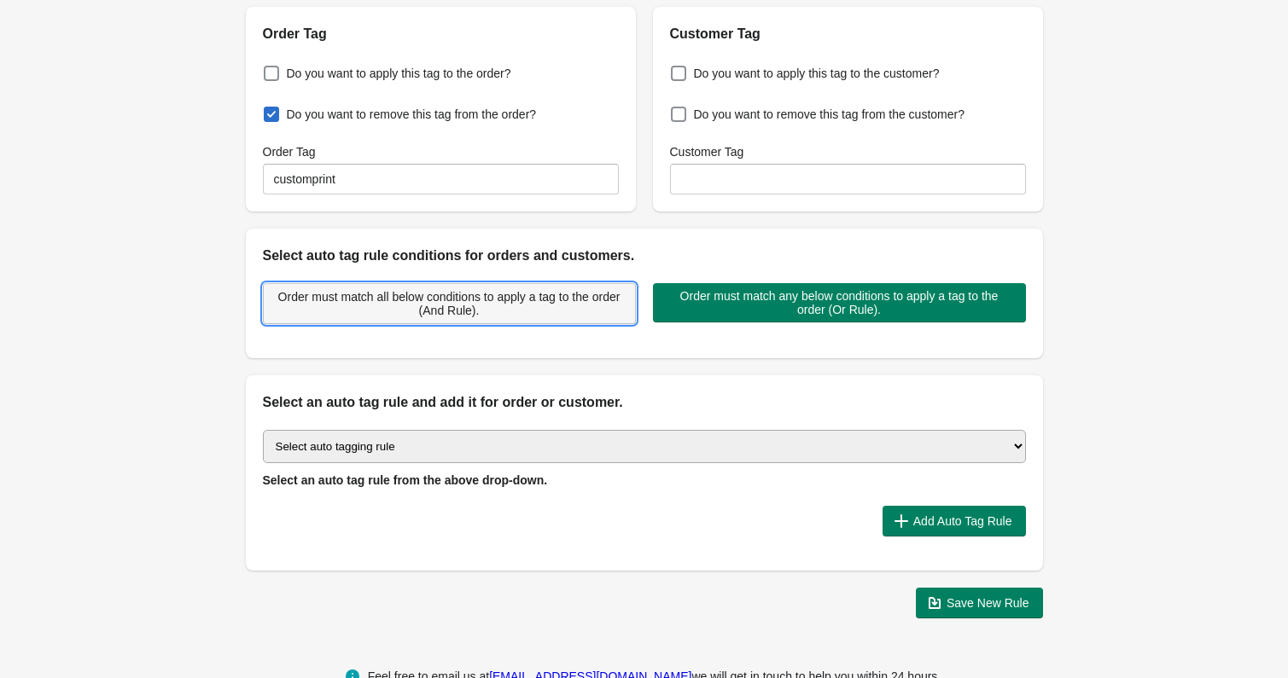
drag, startPoint x: 504, startPoint y: 294, endPoint x: 501, endPoint y: 304, distance: 10.0
click at [504, 294] on span "Order must match all below conditions to apply a tag to the order (And Rule)." at bounding box center [449, 303] width 344 height 27
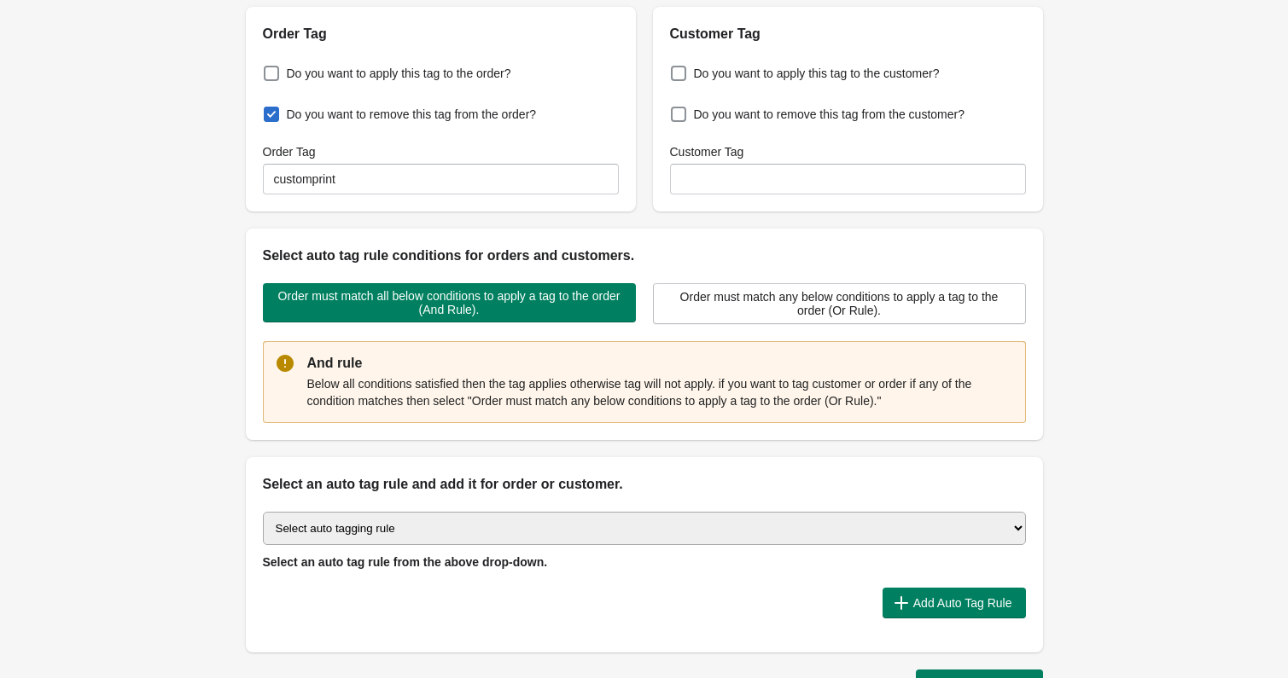
click at [500, 523] on select "Select auto tagging rule Tag by order amount Tag based on the order count (Volu…" at bounding box center [644, 528] width 763 height 33
select select "1"
click at [263, 512] on select "Select auto tagging rule Tag by order amount Tag based on the order count (Volu…" at bounding box center [644, 528] width 763 height 33
click at [540, 523] on select "Select auto tagging rule Tag by order amount Tag based on the order count (Volu…" at bounding box center [644, 528] width 763 height 33
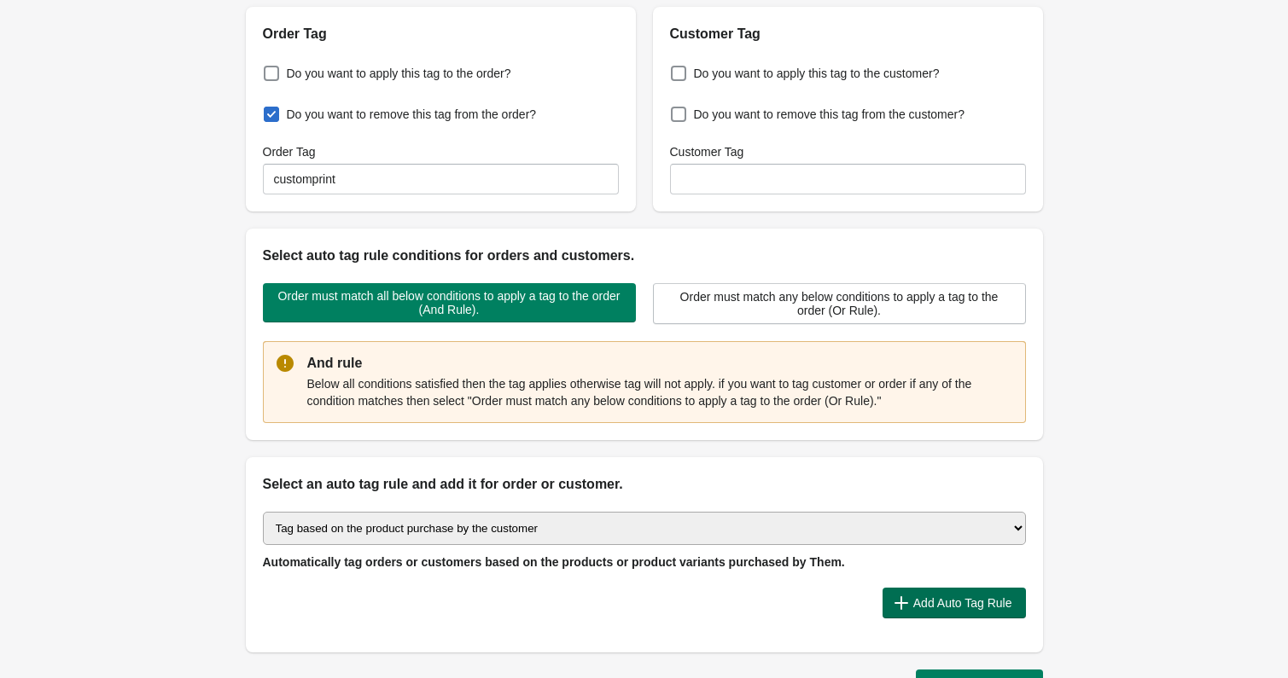
click at [938, 608] on span "Add Auto Tag Rule" at bounding box center [962, 603] width 99 height 14
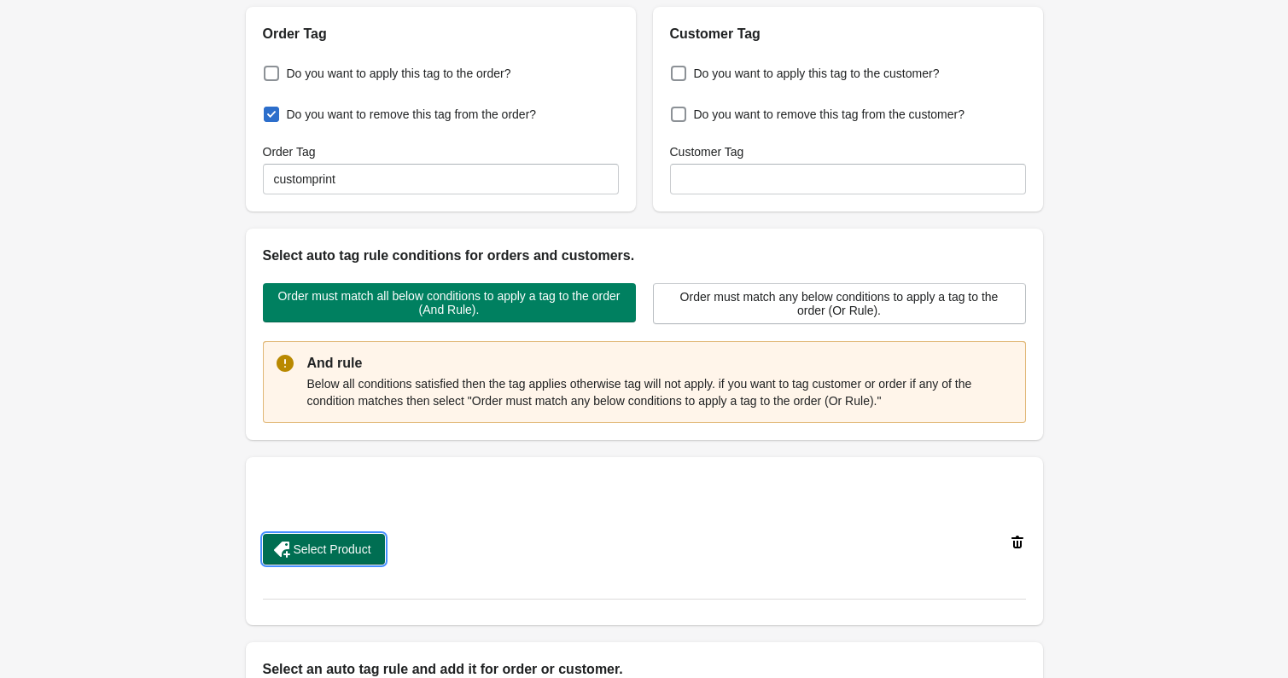
click at [371, 546] on span "Select Product" at bounding box center [333, 550] width 78 height 14
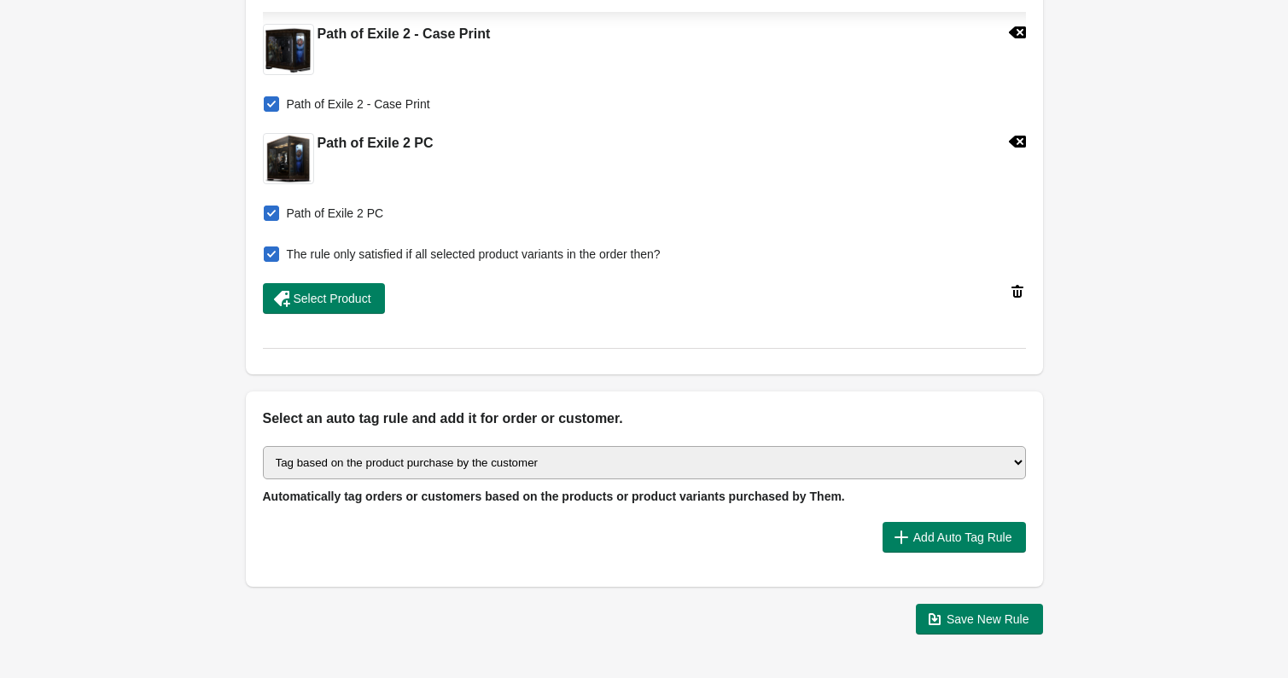
scroll to position [793, 0]
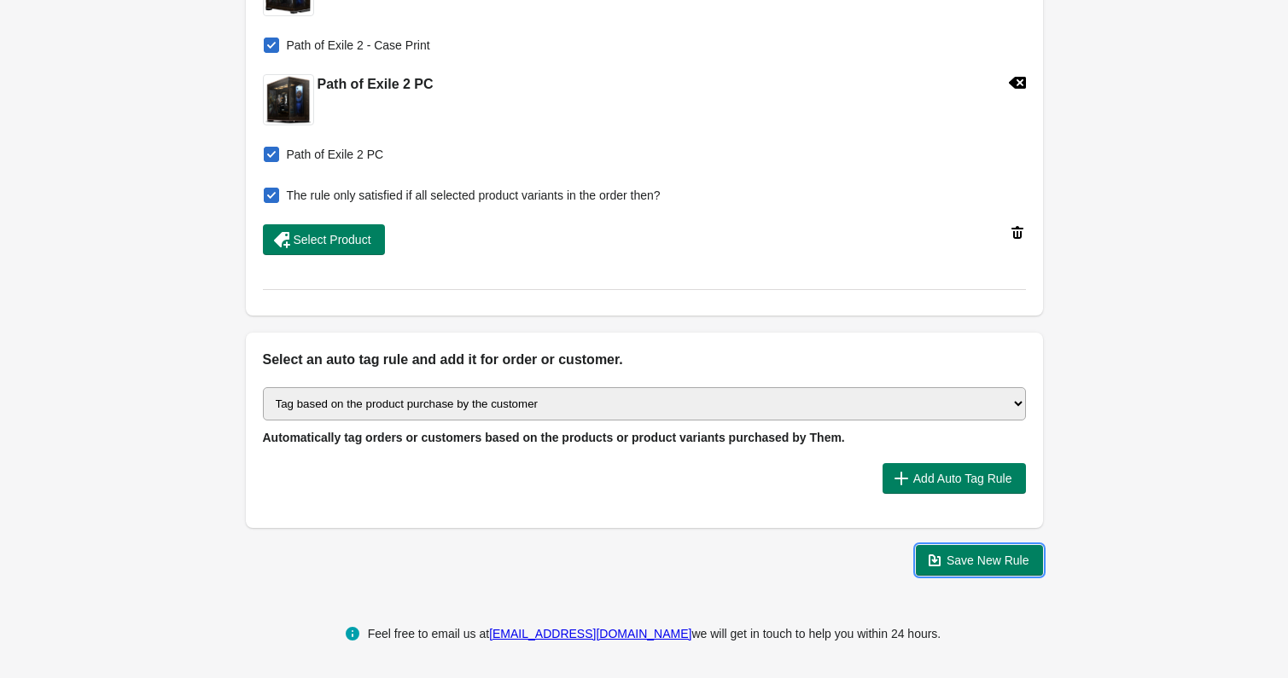
drag, startPoint x: 965, startPoint y: 562, endPoint x: 684, endPoint y: 480, distance: 292.7
click at [965, 562] on span "Save New Rule" at bounding box center [987, 561] width 83 height 14
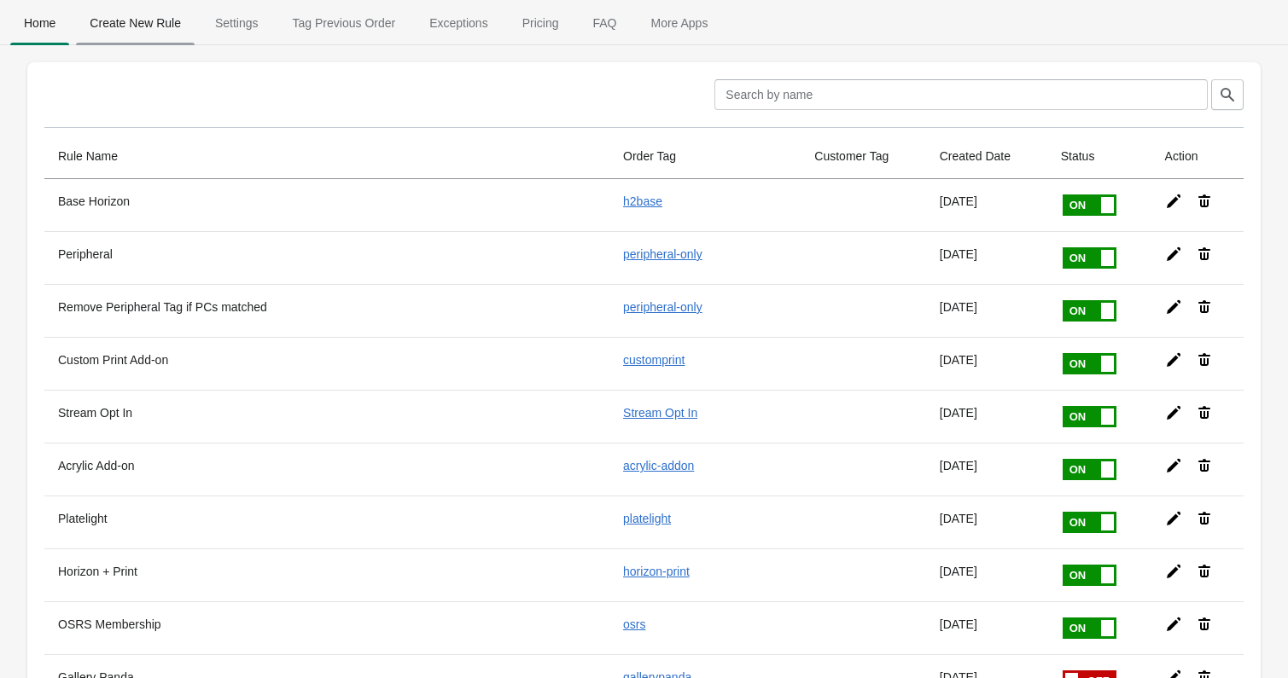
drag, startPoint x: 158, startPoint y: 66, endPoint x: 151, endPoint y: 26, distance: 39.8
click at [157, 66] on div "Clear" at bounding box center [637, 88] width 1213 height 44
click at [151, 26] on span "Create New Rule" at bounding box center [135, 23] width 119 height 31
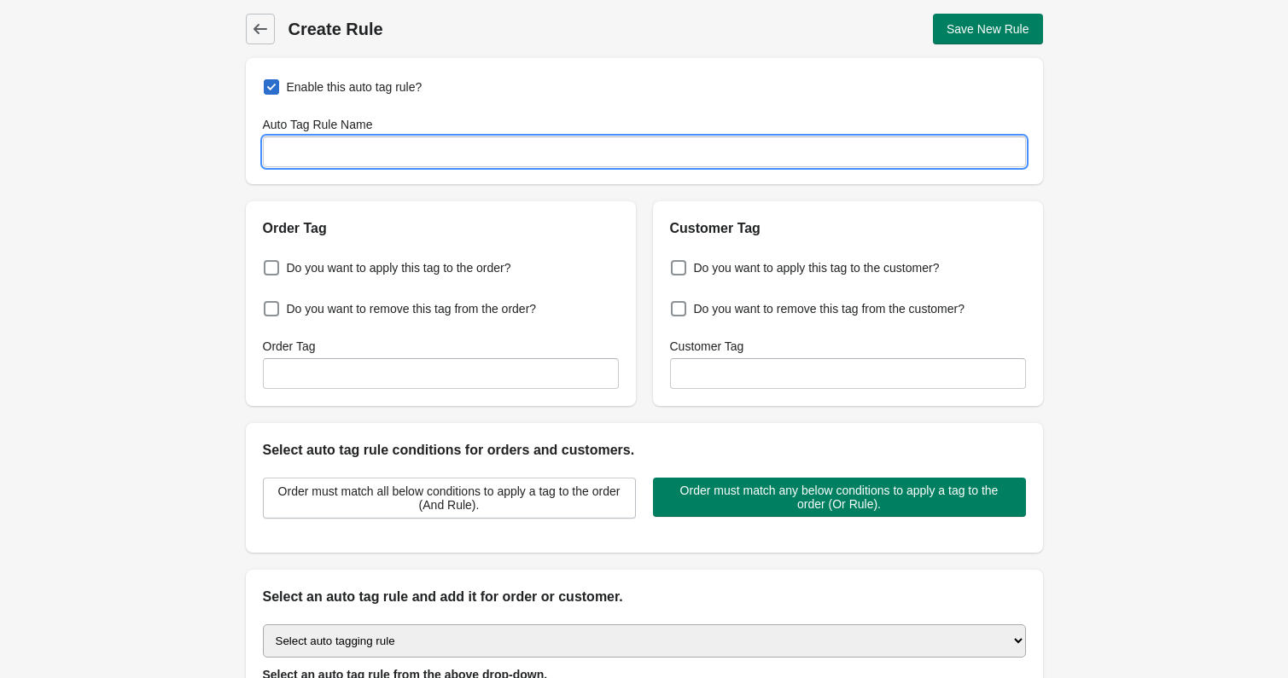
click at [443, 164] on input "Auto Tag Rule Name" at bounding box center [644, 152] width 763 height 31
type input "Path of Exile Founder Print Removal"
drag, startPoint x: 413, startPoint y: 310, endPoint x: 415, endPoint y: 331, distance: 21.4
click at [413, 310] on span "Do you want to remove this tag from the order?" at bounding box center [412, 308] width 250 height 17
click at [268, 305] on input "Do you want to remove this tag from the order?" at bounding box center [267, 304] width 1 height 1
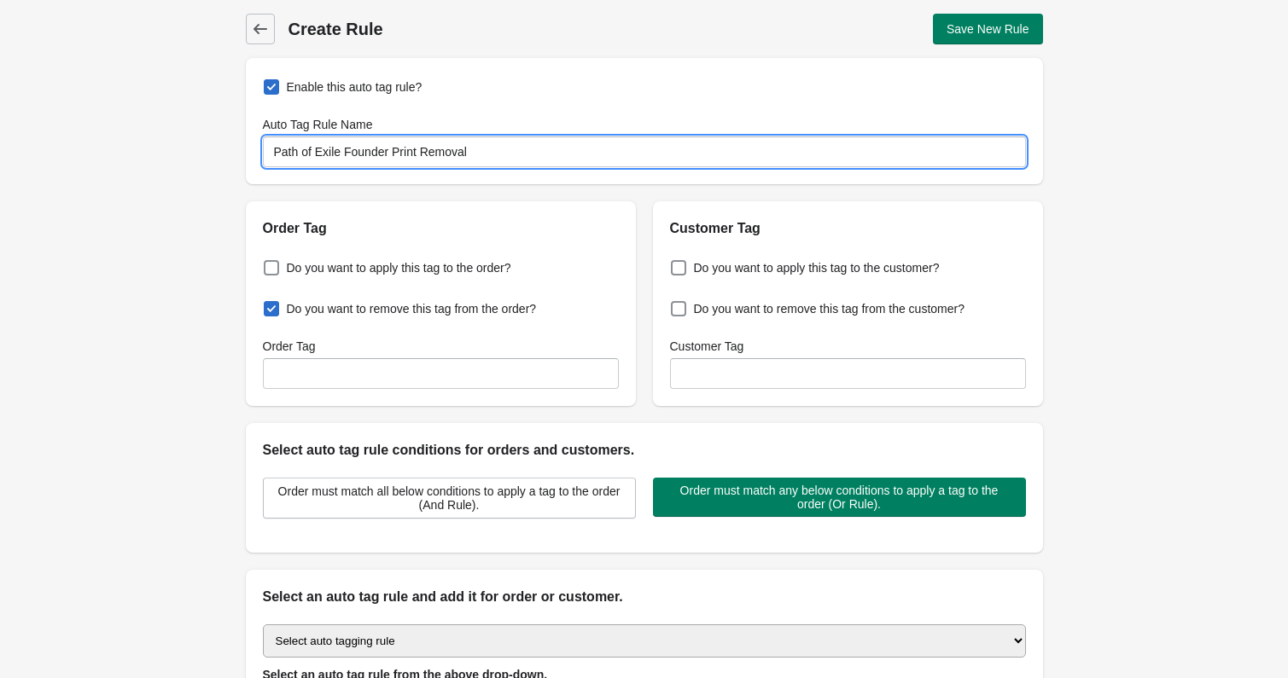
checkbox input "true"
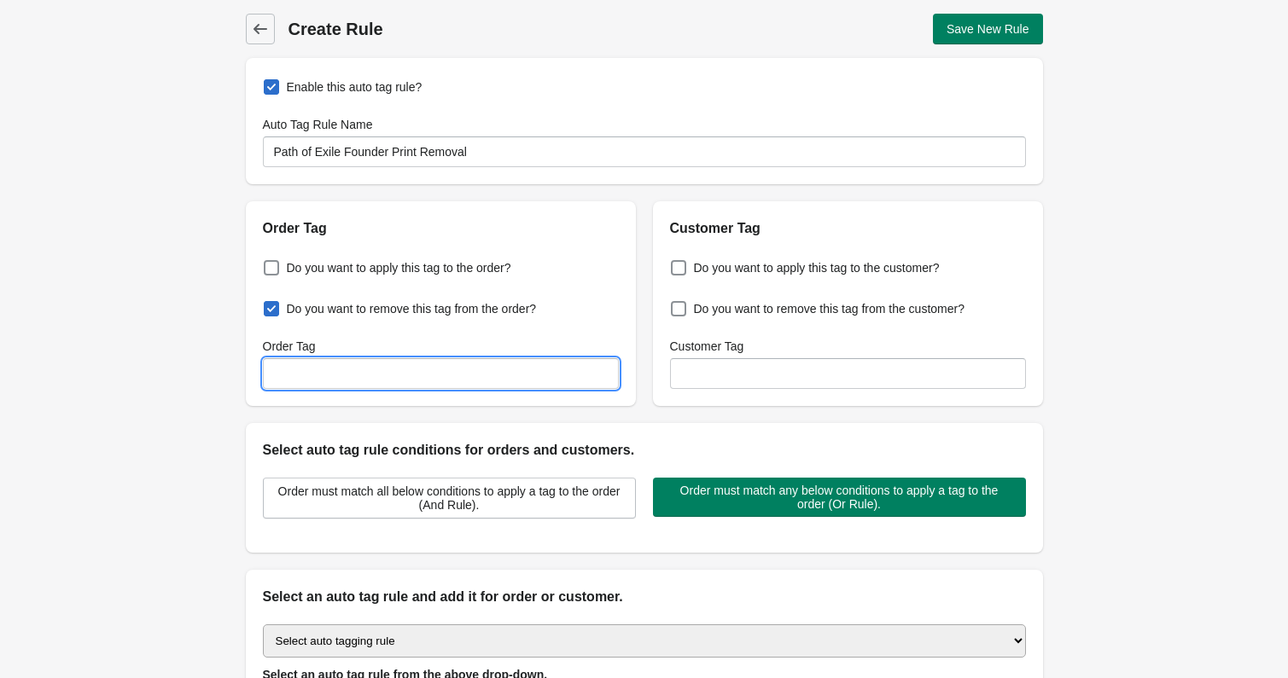
click at [424, 373] on input "Order Tag" at bounding box center [441, 373] width 356 height 31
type input "customprint"
click at [392, 530] on div "Order must match all below conditions to apply a tag to the order (And Rule). O…" at bounding box center [644, 507] width 797 height 92
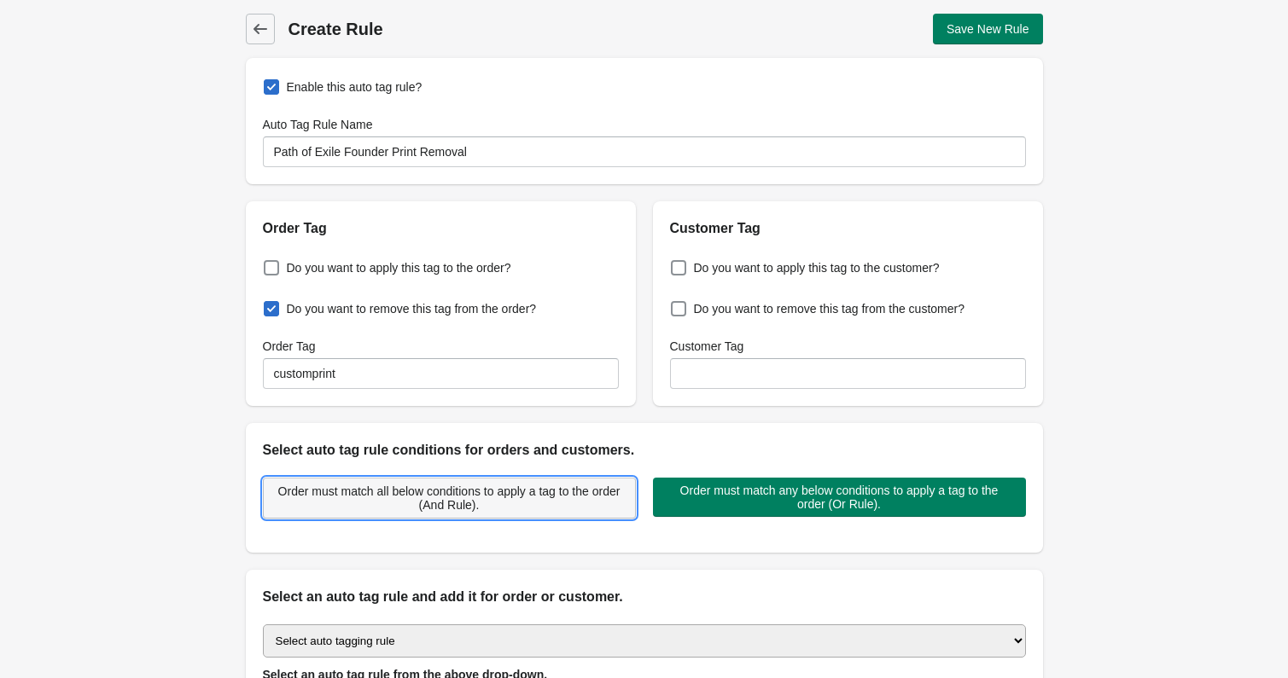
click at [418, 498] on span "Order must match all below conditions to apply a tag to the order (And Rule)." at bounding box center [449, 498] width 344 height 27
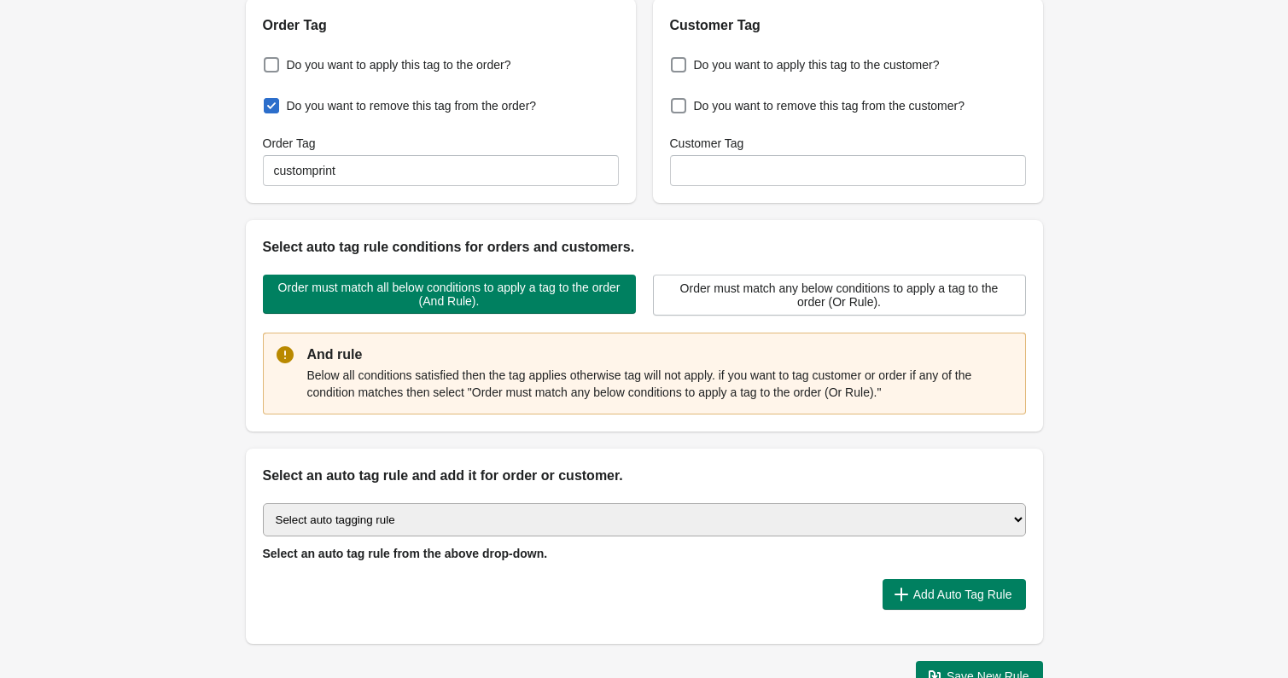
scroll to position [238, 0]
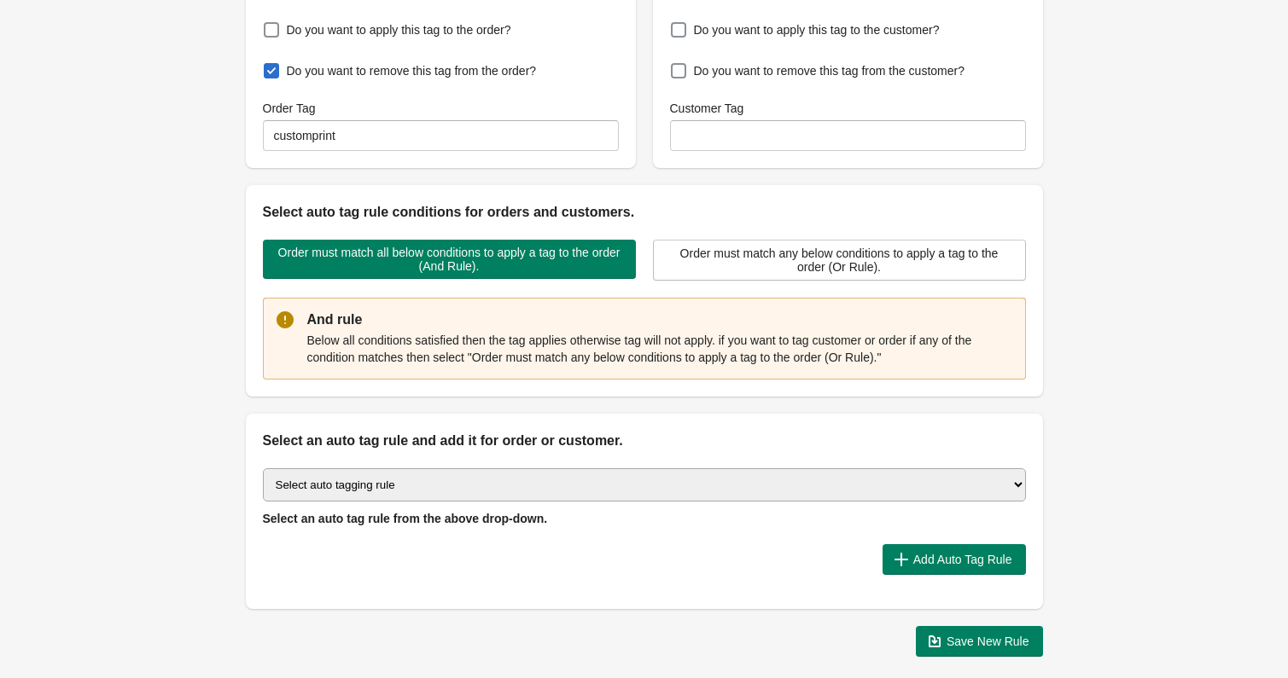
click at [414, 500] on select "Select auto tagging rule Tag by order amount Tag based on the order count (Volu…" at bounding box center [644, 484] width 763 height 33
select select "1"
click at [263, 468] on select "Select auto tagging rule Tag by order amount Tag based on the order count (Volu…" at bounding box center [644, 484] width 763 height 33
click at [546, 490] on select "Select auto tagging rule Tag by order amount Tag based on the order count (Volu…" at bounding box center [644, 484] width 763 height 33
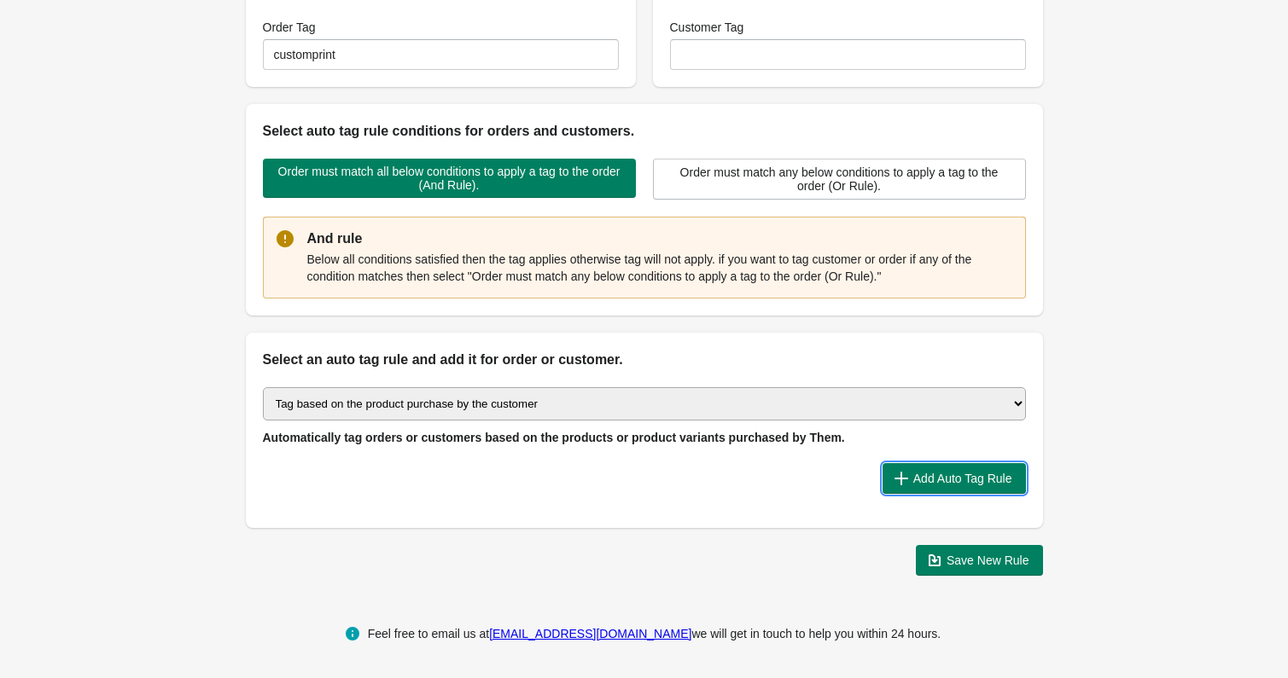
drag, startPoint x: 940, startPoint y: 476, endPoint x: 544, endPoint y: 240, distance: 461.9
click at [940, 476] on span "Add Auto Tag Rule" at bounding box center [962, 479] width 99 height 14
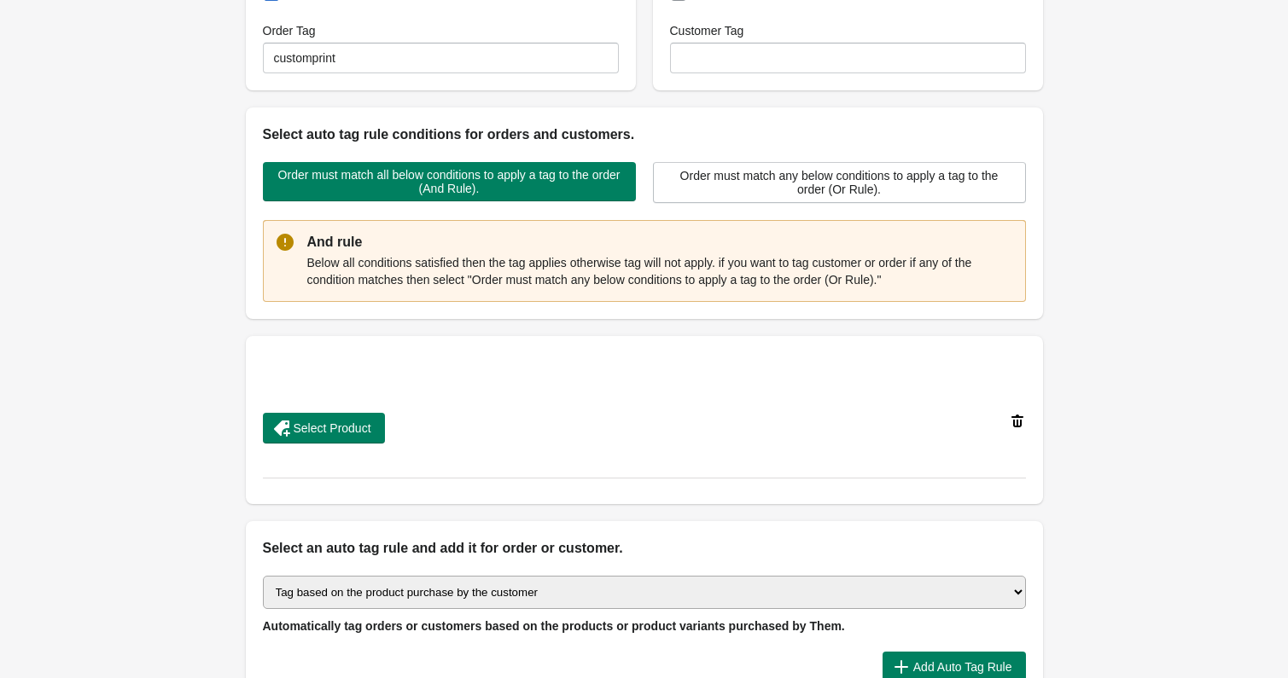
click at [323, 444] on div "Select Product" at bounding box center [644, 420] width 763 height 117
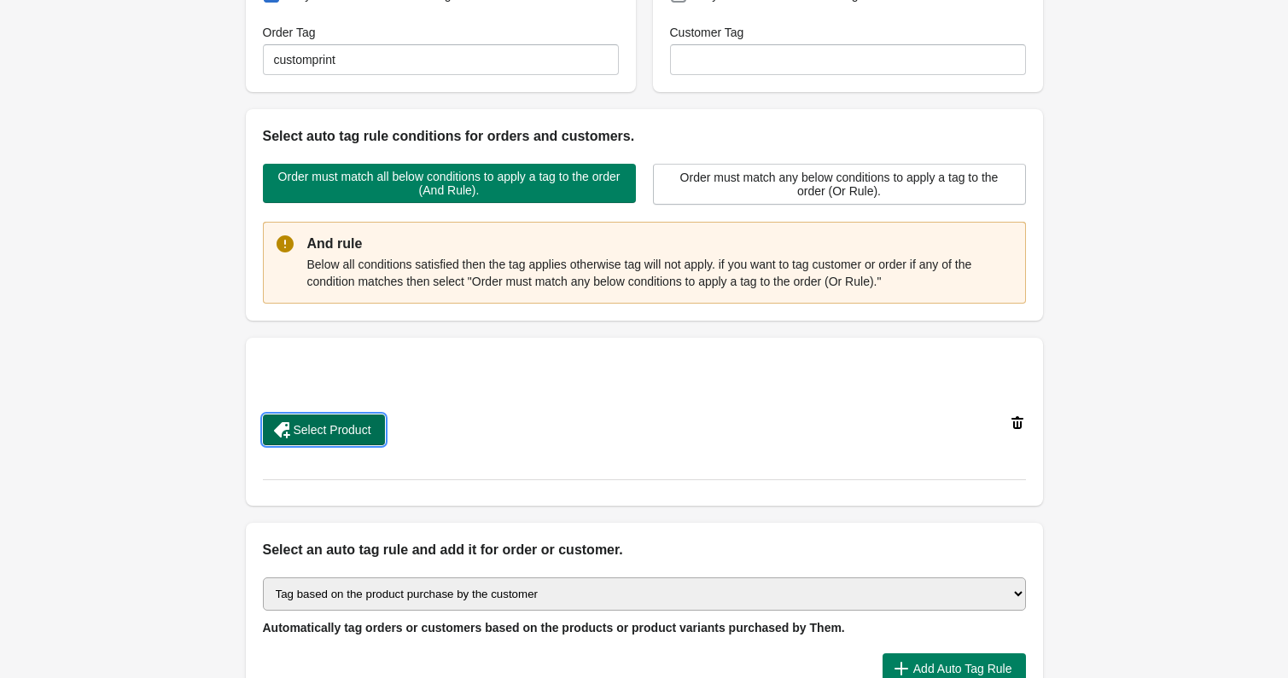
click at [329, 425] on span "Select Product" at bounding box center [333, 430] width 78 height 14
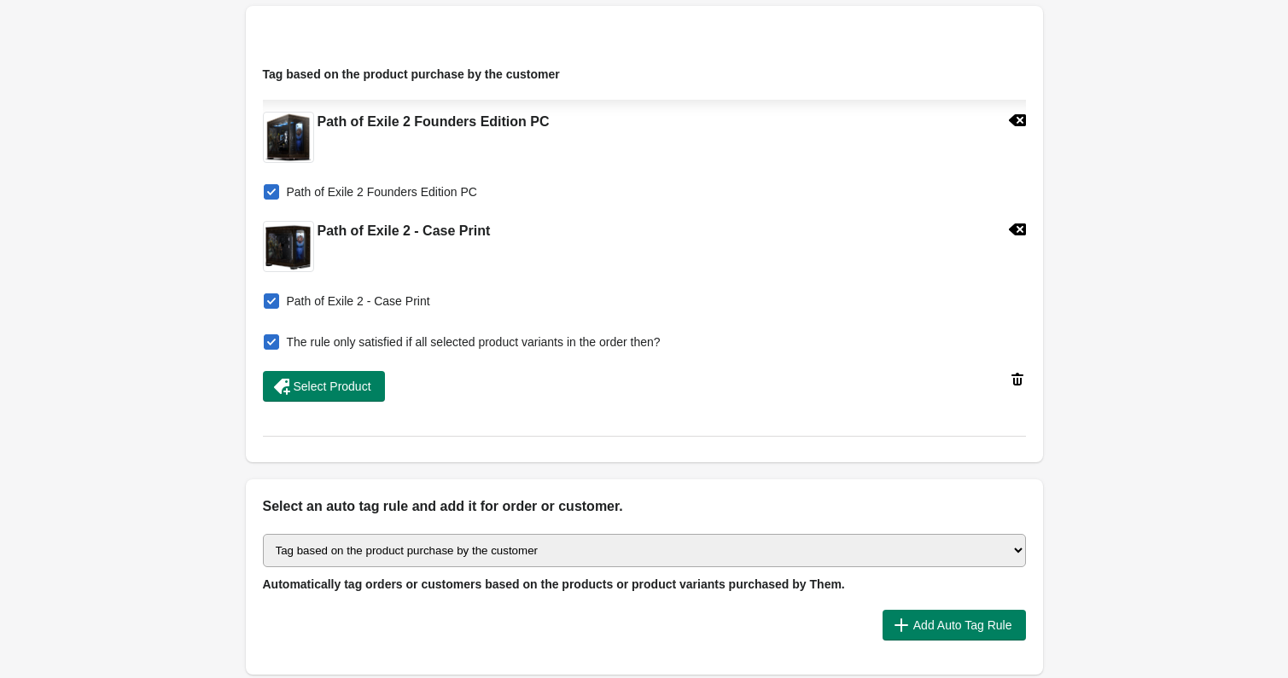
scroll to position [0, 0]
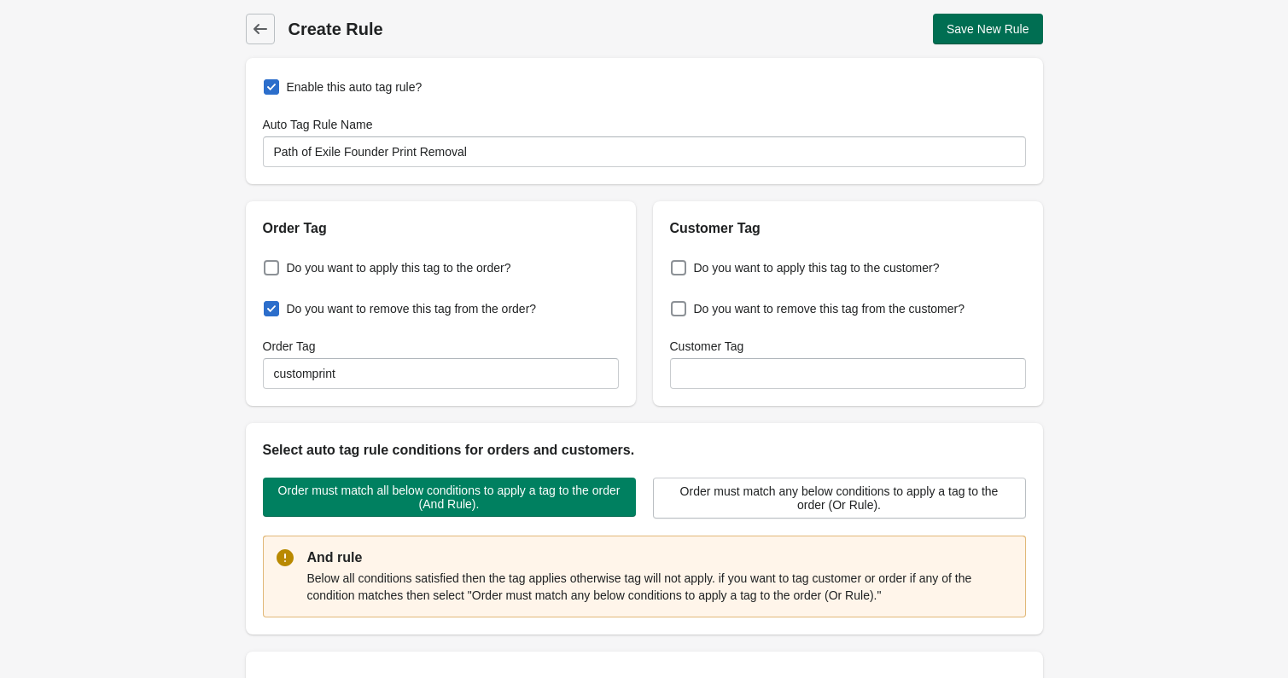
click at [993, 29] on span "Save New Rule" at bounding box center [987, 29] width 83 height 14
